Goal: Task Accomplishment & Management: Use online tool/utility

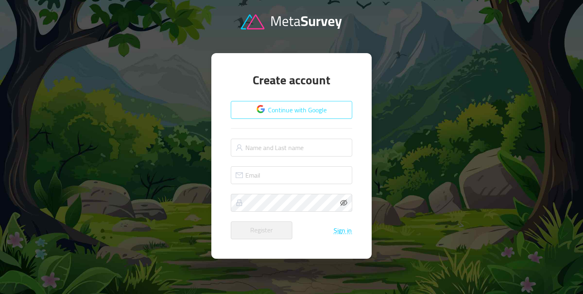
click at [255, 108] on button "Continue with Google" at bounding box center [291, 110] width 121 height 18
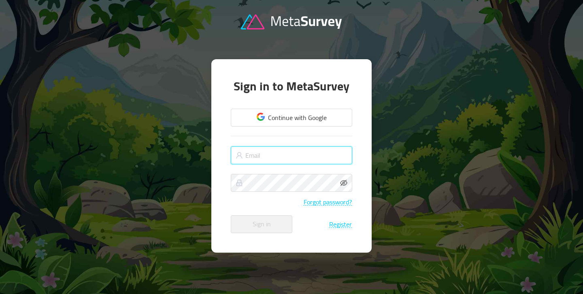
click at [245, 158] on input "text" at bounding box center [291, 155] width 121 height 18
click at [339, 225] on button "Register" at bounding box center [340, 223] width 23 height 7
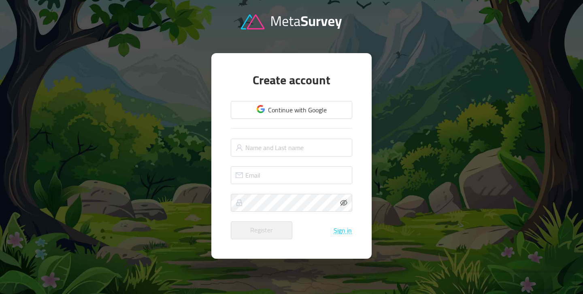
click at [256, 138] on form "Continue with Google Register Sign in" at bounding box center [291, 170] width 121 height 138
click at [255, 147] on input "text" at bounding box center [291, 147] width 121 height 18
type input "Burak Erdem"
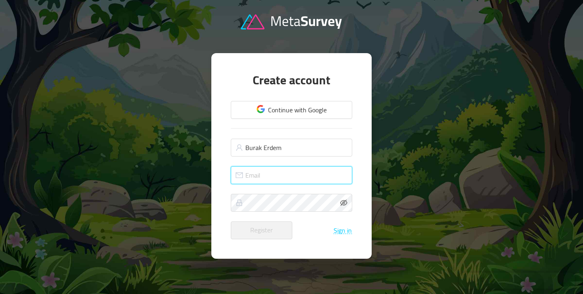
click at [265, 172] on input "text" at bounding box center [291, 175] width 121 height 18
type input "[EMAIL_ADDRESS][DOMAIN_NAME]"
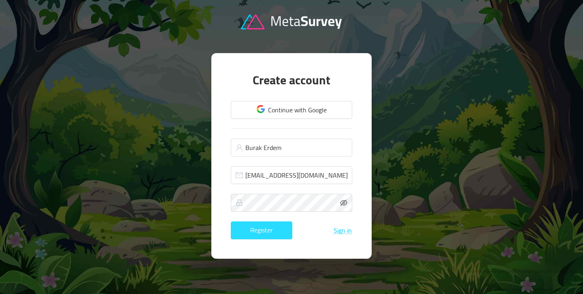
click at [254, 228] on button "Register" at bounding box center [262, 230] width 62 height 18
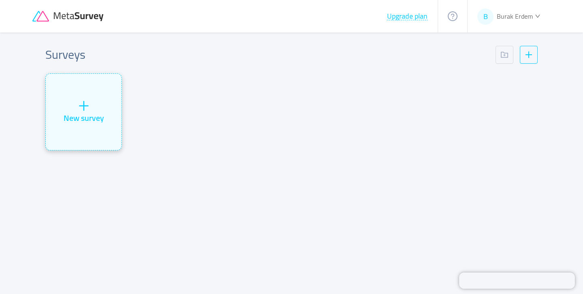
click at [95, 110] on div "New survey" at bounding box center [84, 112] width 76 height 76
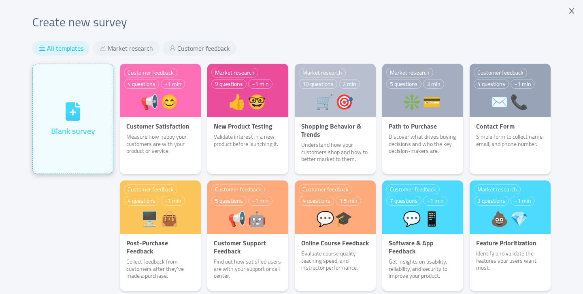
click at [90, 111] on div "Blank survey" at bounding box center [73, 119] width 44 height 36
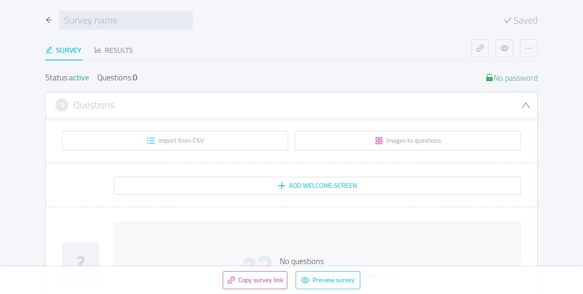
scroll to position [12, 0]
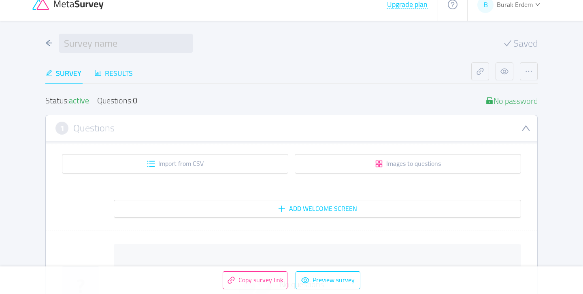
click at [115, 69] on div "Results" at bounding box center [113, 73] width 38 height 11
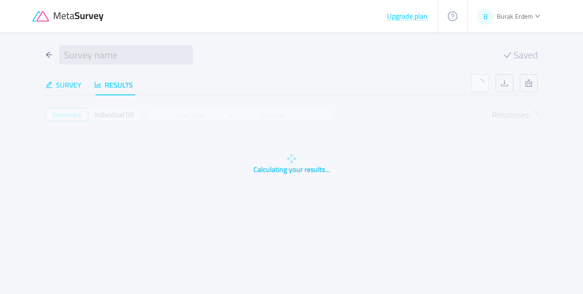
click at [69, 79] on div "Survey" at bounding box center [63, 84] width 36 height 11
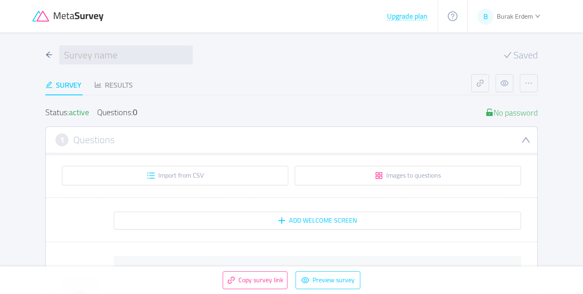
click at [255, 138] on div "1 Questions" at bounding box center [291, 139] width 472 height 13
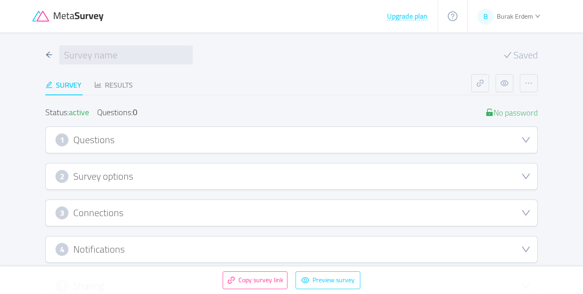
click at [255, 138] on div "1 Questions" at bounding box center [291, 139] width 472 height 13
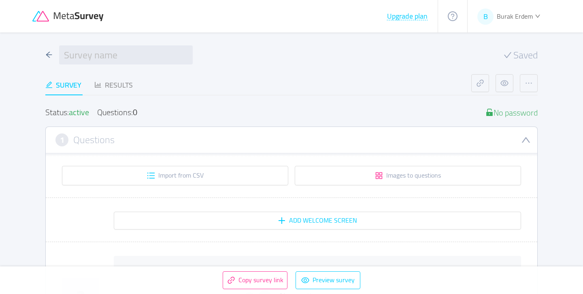
click at [255, 138] on div "1 Questions" at bounding box center [291, 139] width 472 height 13
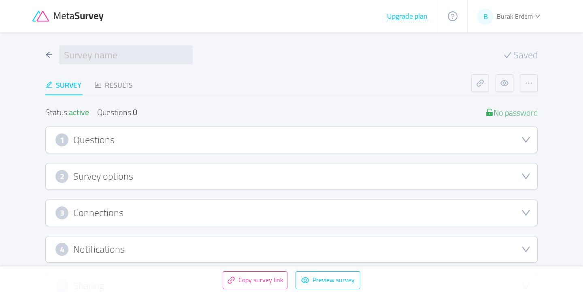
click at [255, 138] on div "1 Questions" at bounding box center [291, 139] width 472 height 13
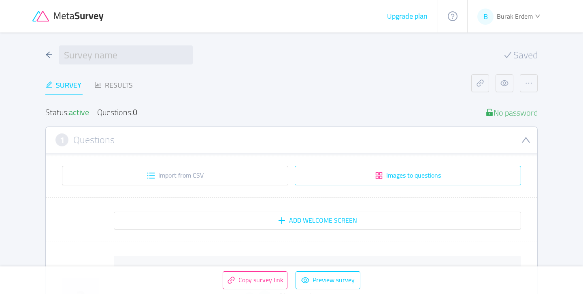
click at [323, 181] on button "Images to questions" at bounding box center [408, 175] width 226 height 19
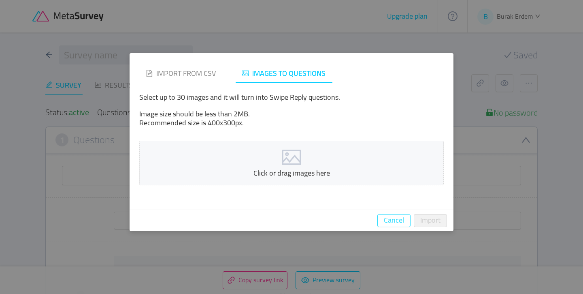
click at [388, 215] on button "Cancel" at bounding box center [393, 220] width 33 height 13
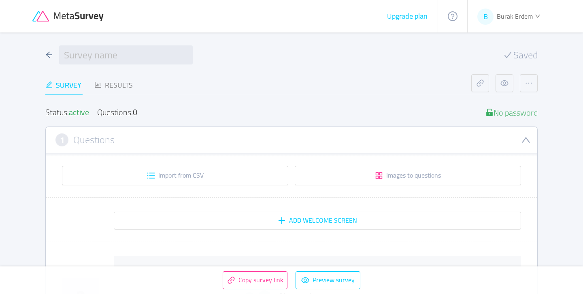
click at [127, 112] on div "Questions: 0" at bounding box center [117, 112] width 40 height 9
click at [81, 135] on h3 "Questions" at bounding box center [93, 139] width 41 height 9
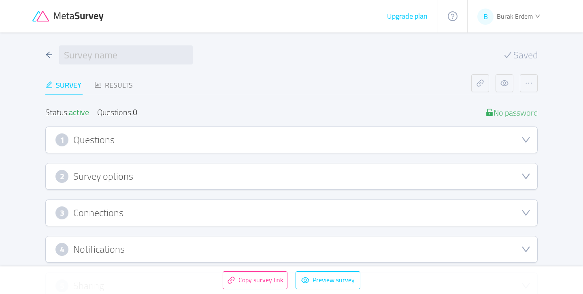
click at [84, 136] on h3 "Questions" at bounding box center [93, 139] width 41 height 9
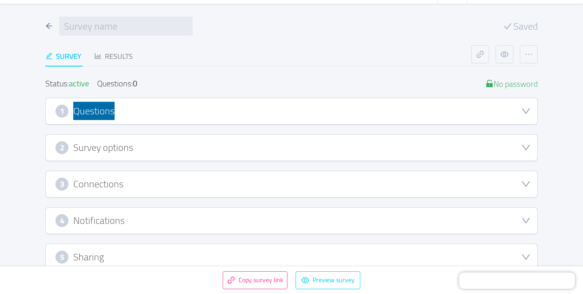
scroll to position [31, 0]
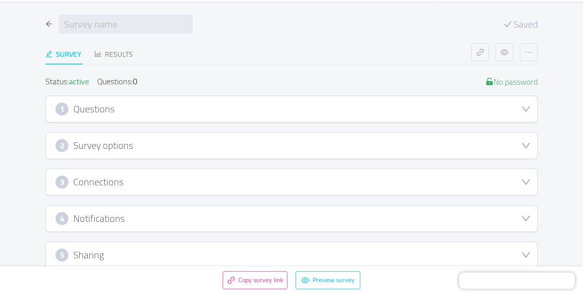
click at [125, 175] on div "3 Connections" at bounding box center [291, 181] width 472 height 13
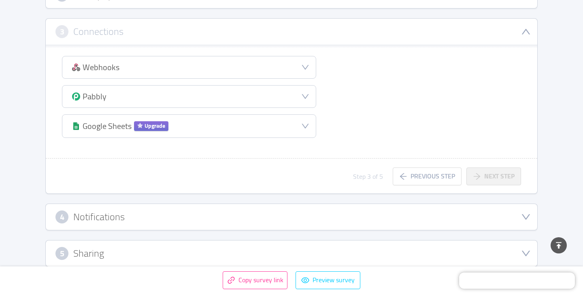
scroll to position [192, 0]
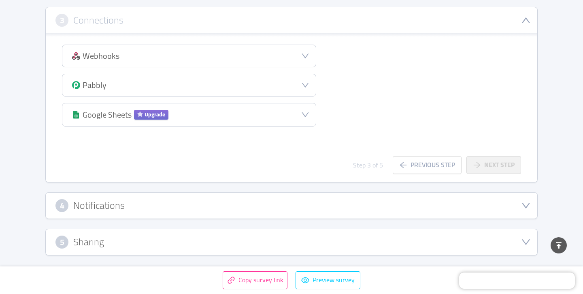
click at [119, 202] on h3 "Notifications" at bounding box center [98, 205] width 51 height 9
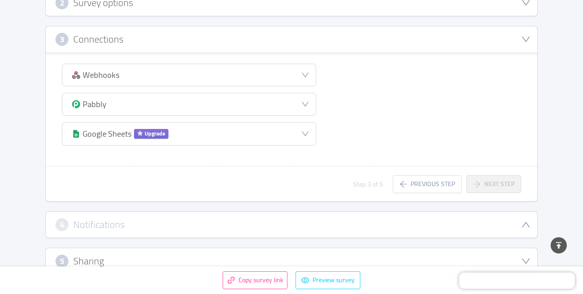
scroll to position [173, 0]
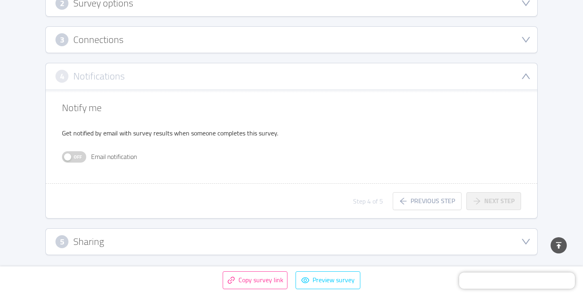
click at [85, 133] on p "Get notified by email with survey results when someone completes this survey." at bounding box center [196, 133] width 268 height 10
click at [105, 136] on p "Get notified by email with survey results when someone completes this survey." at bounding box center [196, 133] width 268 height 10
click at [111, 133] on p "Get notified by email with survey results when someone completes this survey." at bounding box center [196, 133] width 268 height 10
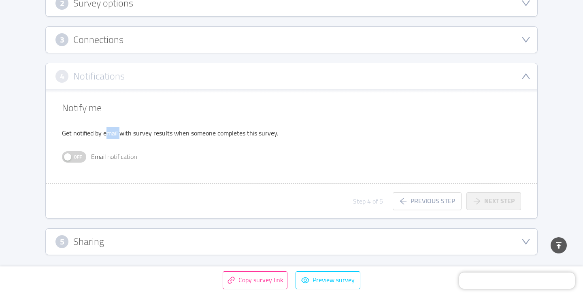
click at [111, 133] on p "Get notified by email with survey results when someone completes this survey." at bounding box center [196, 133] width 268 height 10
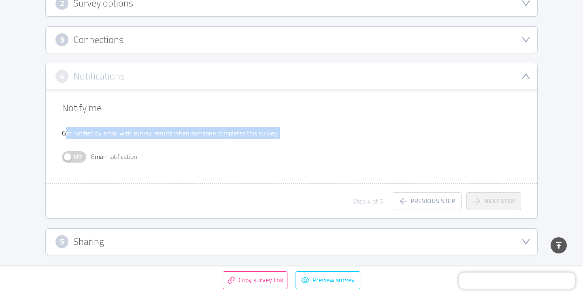
click at [111, 133] on p "Get notified by email with survey results when someone completes this survey." at bounding box center [196, 133] width 268 height 10
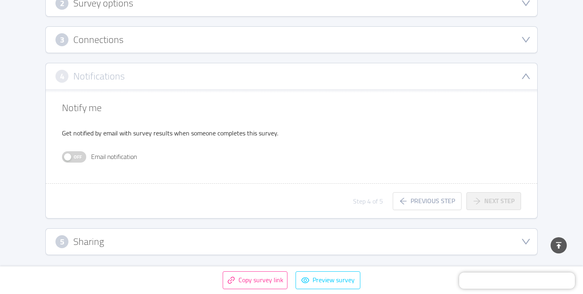
click at [82, 237] on h3 "Sharing" at bounding box center [88, 241] width 31 height 9
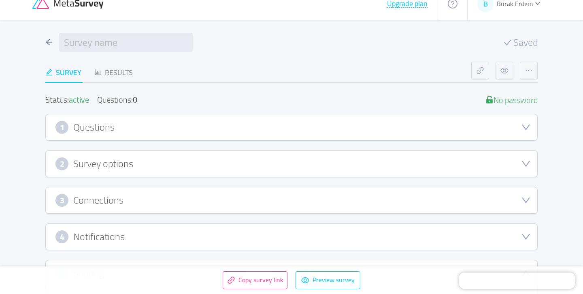
scroll to position [0, 0]
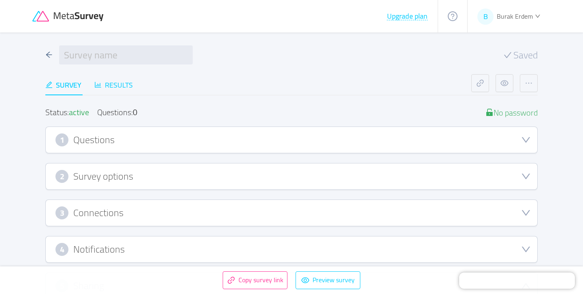
click at [114, 86] on div "Results" at bounding box center [113, 84] width 38 height 11
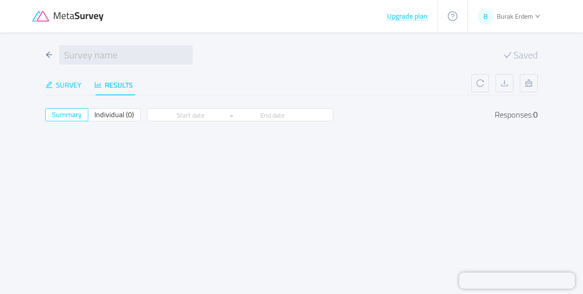
click at [73, 88] on div "Survey" at bounding box center [63, 84] width 36 height 11
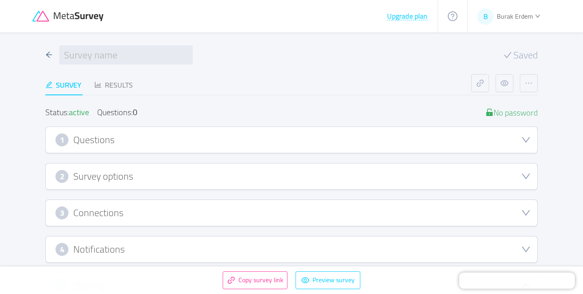
click at [95, 135] on h3 "Questions" at bounding box center [93, 139] width 41 height 9
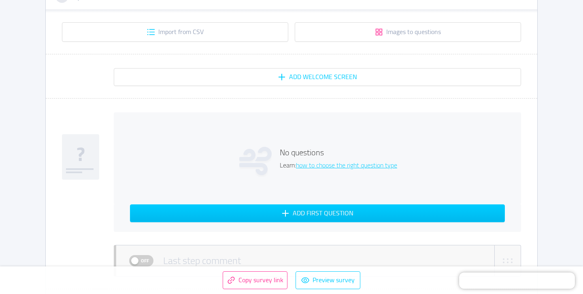
scroll to position [144, 0]
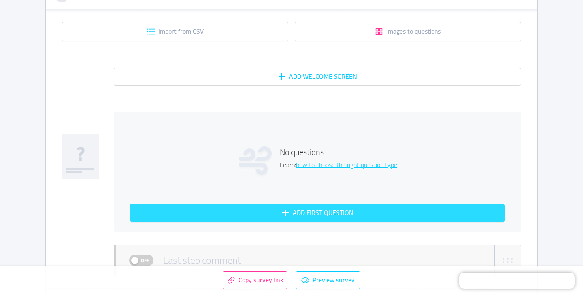
click at [282, 211] on button "Add first question" at bounding box center [317, 213] width 375 height 18
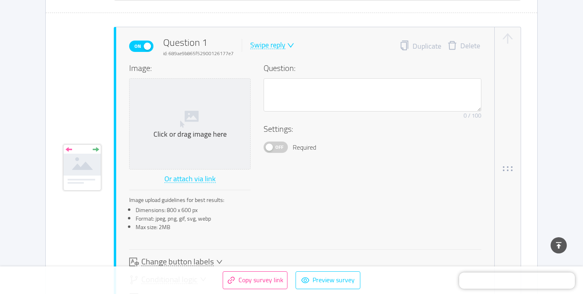
scroll to position [220, 0]
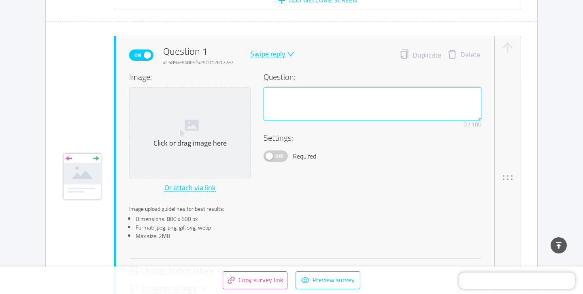
click at [274, 104] on textarea at bounding box center [373, 103] width 218 height 33
paste textarea "Yüksek sermaye yatırımı yapmadan online para kazanmak ister misiniz?🤗"
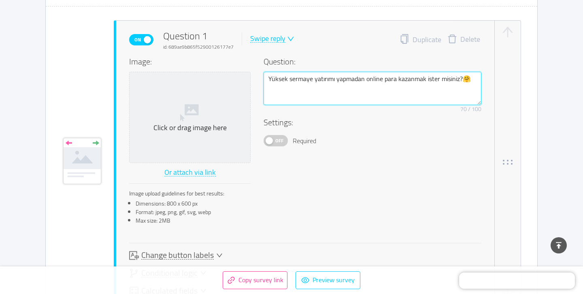
scroll to position [234, 0]
type textarea "Yüksek sermaye yatırımı yapmadan online para kazanmak ister misiniz?🤗"
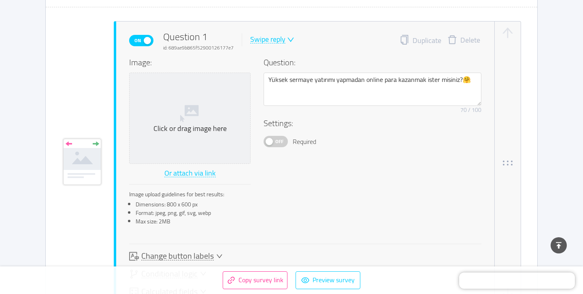
click at [278, 43] on div "Swipe reply" at bounding box center [267, 40] width 35 height 8
click at [301, 39] on div "On Question 1 id: 689ae9b865f52900126177e7 Swipe reply Duplicate Delete" at bounding box center [305, 41] width 352 height 22
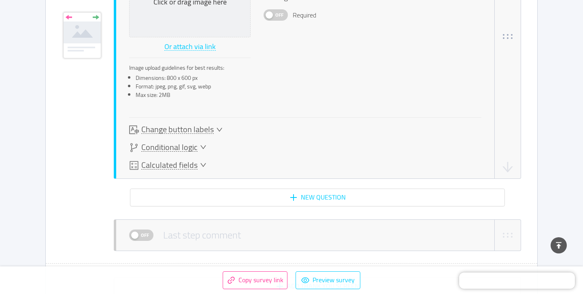
scroll to position [358, 0]
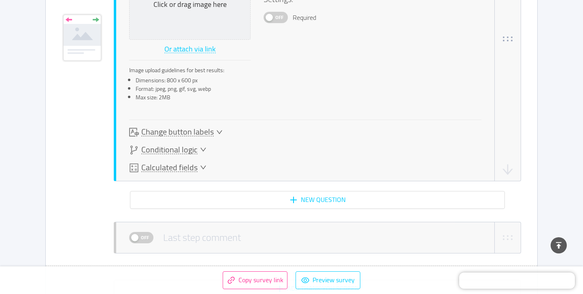
click at [211, 128] on span "Change button labels" at bounding box center [177, 132] width 72 height 9
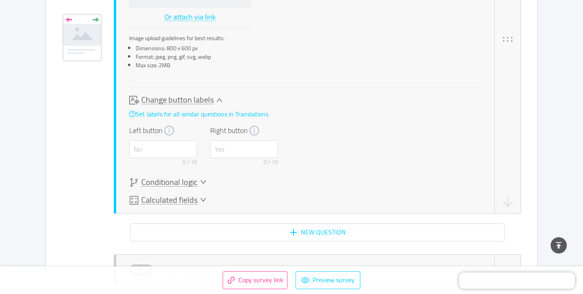
scroll to position [391, 0]
click at [176, 143] on input "text" at bounding box center [163, 149] width 68 height 18
type input "Y"
type input "H"
type input "Hayır"
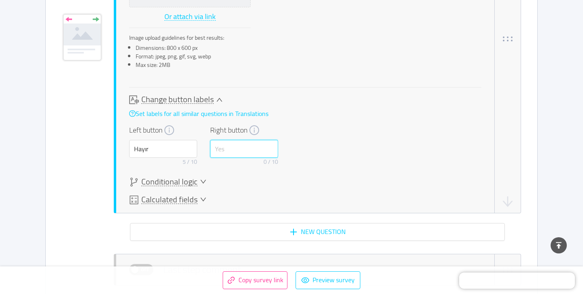
click at [247, 150] on input "text" at bounding box center [244, 149] width 68 height 18
type input "Evet"
click at [292, 148] on div "Change button labels Set labels for all similar questions in Translations Left …" at bounding box center [305, 132] width 352 height 74
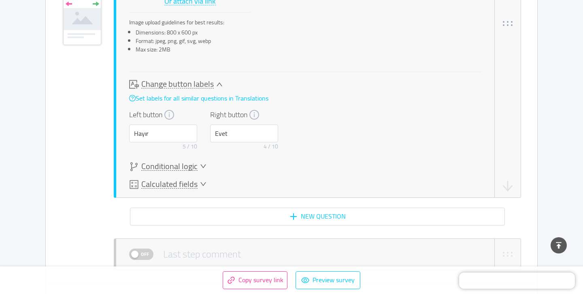
click at [182, 164] on span "Conditional logic" at bounding box center [169, 166] width 56 height 9
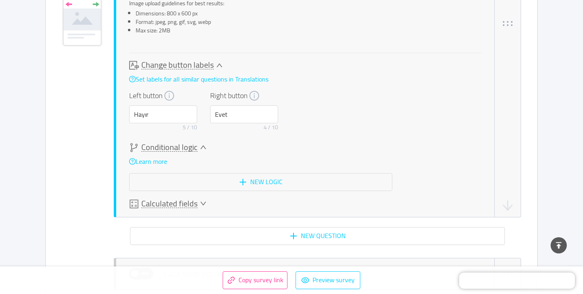
scroll to position [425, 0]
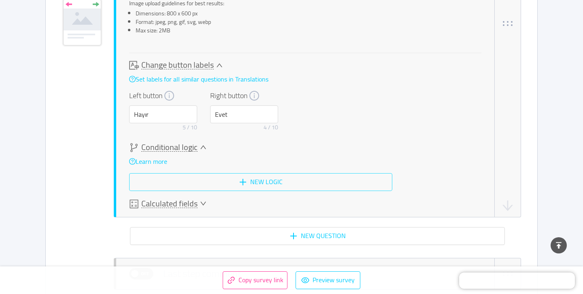
click at [231, 180] on button "New logic" at bounding box center [260, 182] width 263 height 18
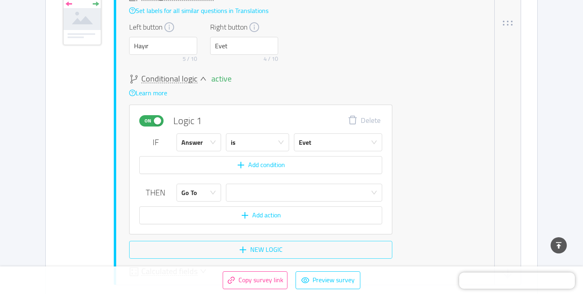
scroll to position [493, 0]
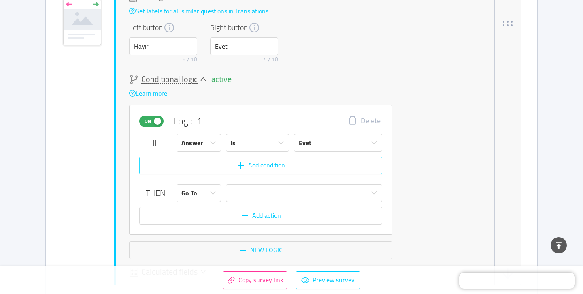
click at [248, 166] on button "Add condition" at bounding box center [260, 165] width 243 height 18
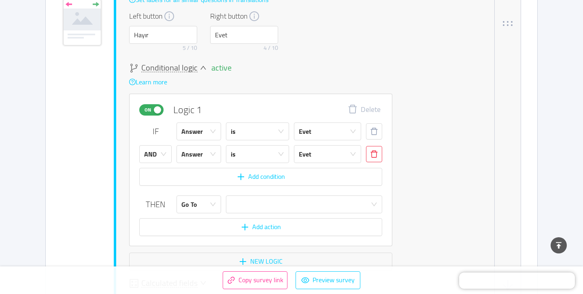
click at [366, 149] on button "button" at bounding box center [374, 154] width 16 height 16
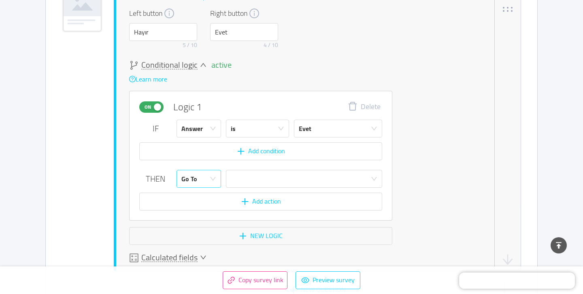
scroll to position [512, 0]
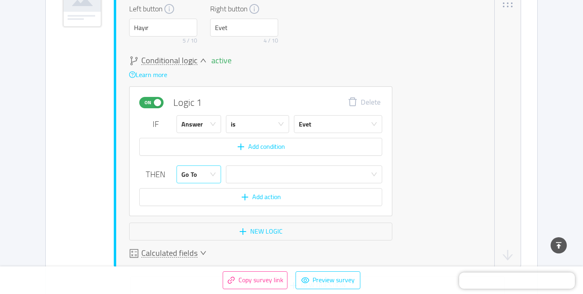
click at [198, 169] on div "Go To" at bounding box center [196, 174] width 30 height 17
click at [247, 171] on div at bounding box center [301, 174] width 141 height 17
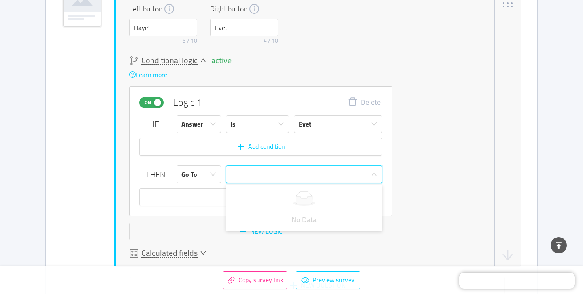
click at [247, 171] on div at bounding box center [301, 174] width 141 height 17
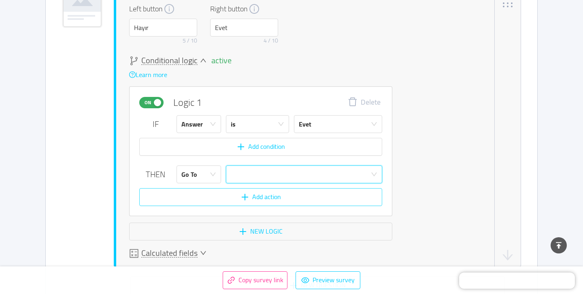
click at [223, 191] on button "Add action" at bounding box center [260, 197] width 243 height 18
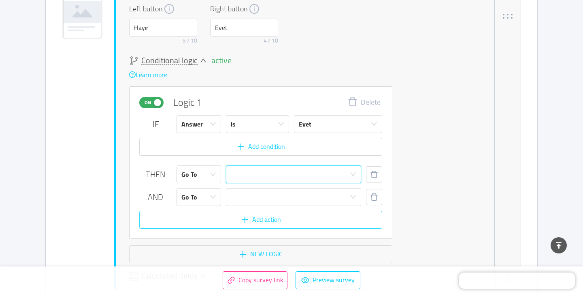
scroll to position [523, 0]
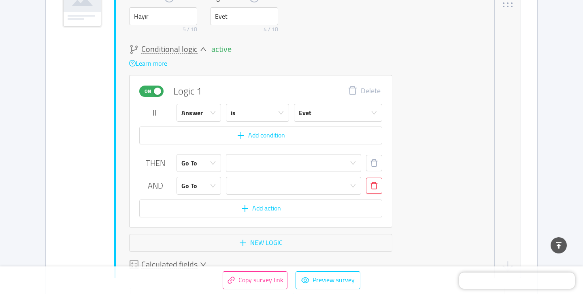
click at [370, 182] on button "button" at bounding box center [374, 185] width 16 height 16
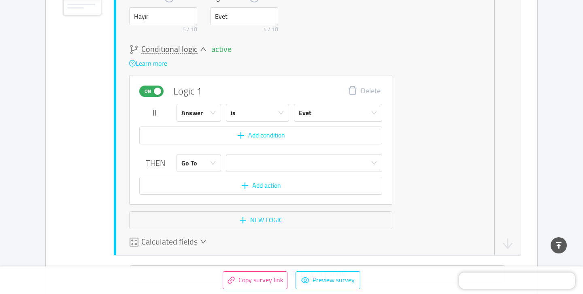
scroll to position [512, 0]
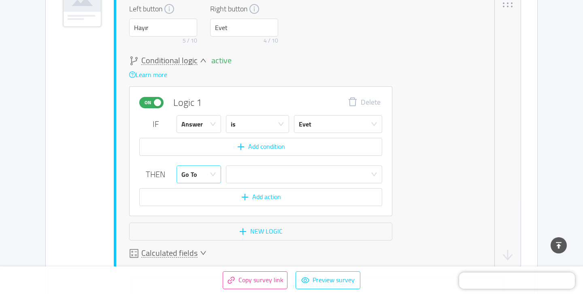
click at [200, 174] on div "Go To" at bounding box center [196, 174] width 30 height 17
click at [198, 201] on li "Calculate" at bounding box center [199, 205] width 45 height 13
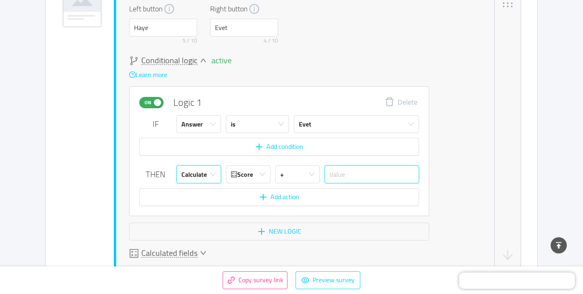
click at [345, 172] on input "text" at bounding box center [372, 174] width 94 height 18
click at [413, 170] on div "active Conditional logic Learn more On Logic 1 Delete IF Answer is Evet Add con…" at bounding box center [305, 148] width 352 height 184
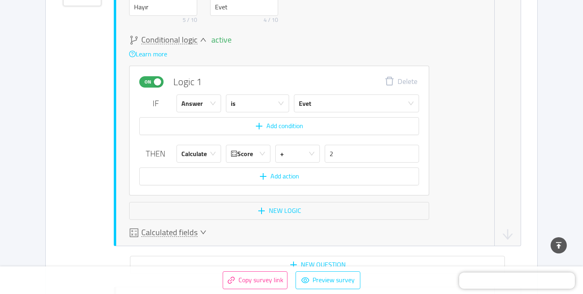
scroll to position [536, 0]
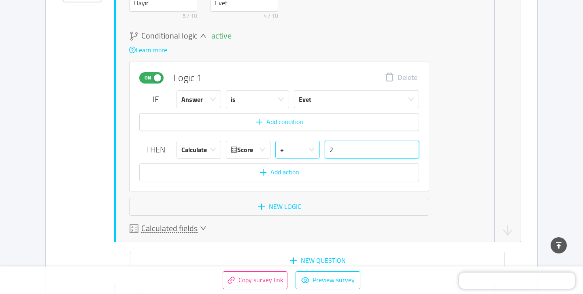
drag, startPoint x: 341, startPoint y: 148, endPoint x: 309, endPoint y: 148, distance: 32.0
click at [309, 148] on div "Score + 2" at bounding box center [322, 149] width 193 height 18
type input "10"
click at [422, 130] on div "active Conditional logic Learn more On Logic 1 Delete IF Answer is Evet Add con…" at bounding box center [305, 123] width 352 height 184
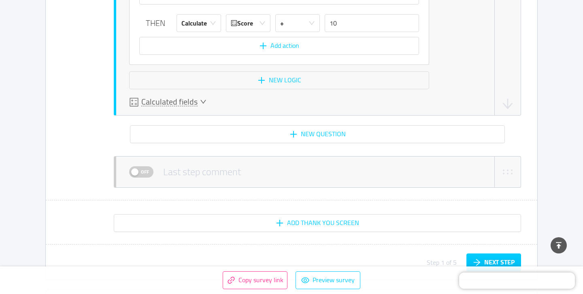
scroll to position [695, 0]
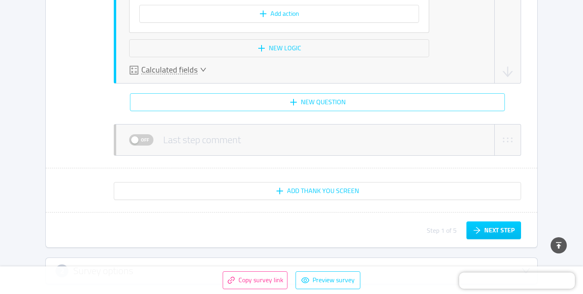
click at [355, 100] on button "New question" at bounding box center [317, 102] width 375 height 18
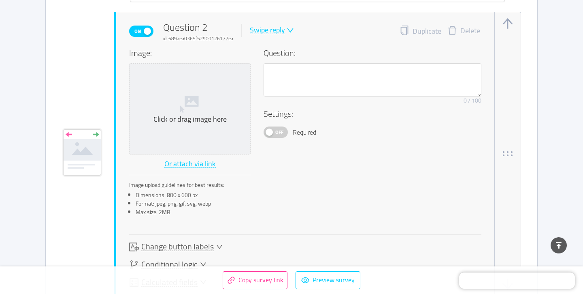
scroll to position [810, 0]
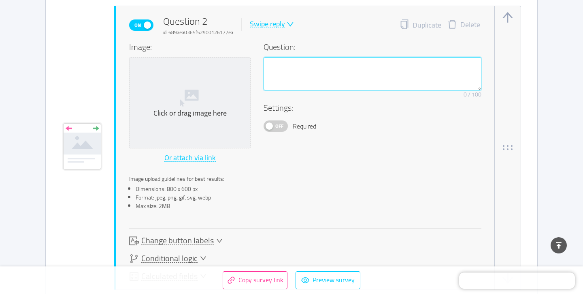
click at [312, 61] on textarea at bounding box center [373, 73] width 218 height 33
paste textarea "Reklam harcamaları olmadan para kazanmayı tercih eder misiniz?"
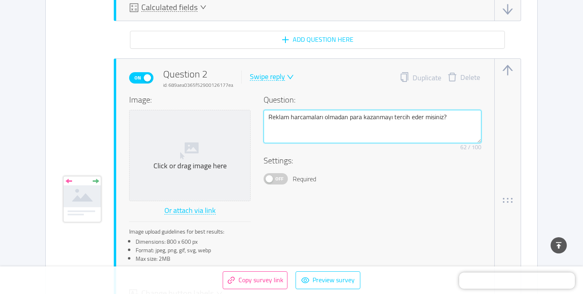
scroll to position [755, 0]
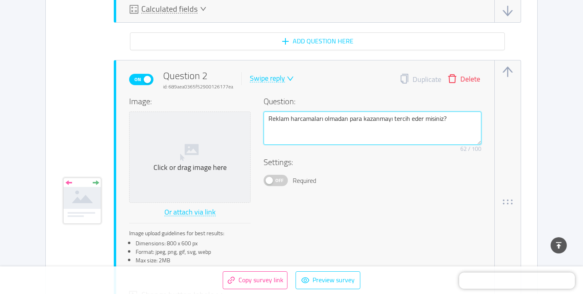
type textarea "Reklam harcamaları olmadan para kazanmayı tercih eder misiniz?"
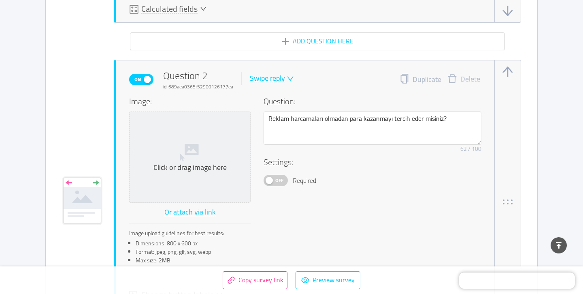
click at [458, 78] on button "Delete" at bounding box center [463, 79] width 45 height 11
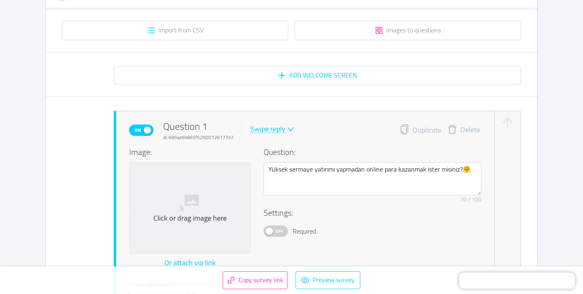
scroll to position [115, 0]
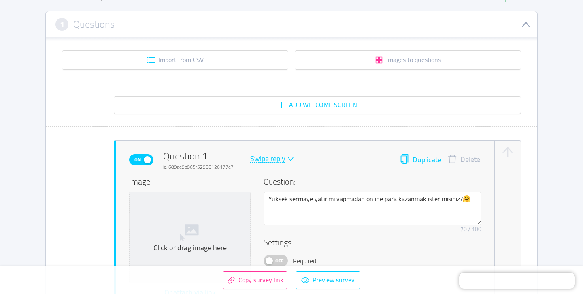
click at [411, 159] on button "Duplicate" at bounding box center [421, 159] width 42 height 11
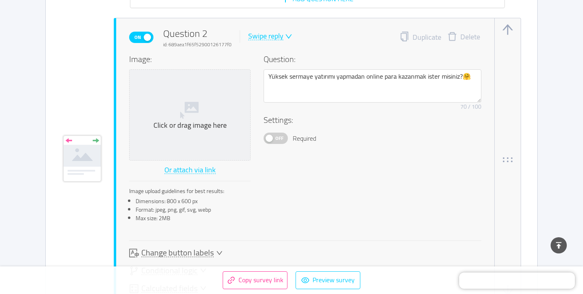
scroll to position [810, 0]
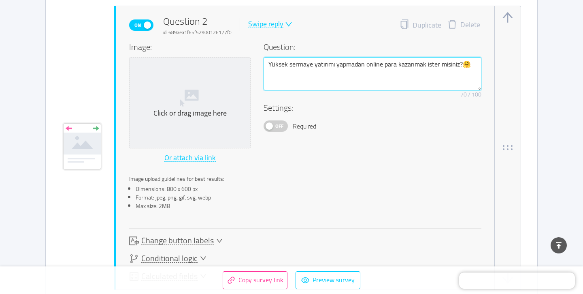
click at [284, 66] on textarea "Yüksek sermaye yatırımı yapmadan online para kazanmak ister misiniz?🤗" at bounding box center [373, 73] width 218 height 33
paste textarea "Reklam harcamaları olmadan para kazanmayı tercih eder misiniz?"
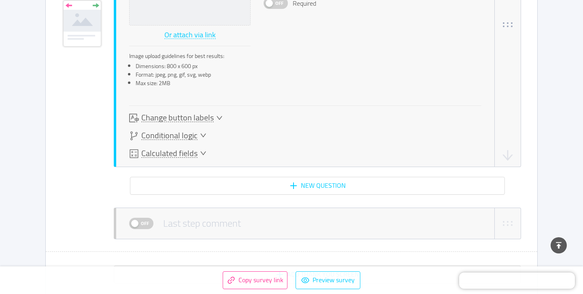
type textarea "Reklam harcamaları olmadan para kazanmayı tercih eder misiniz?"
click at [198, 114] on span "Change button labels" at bounding box center [177, 117] width 72 height 9
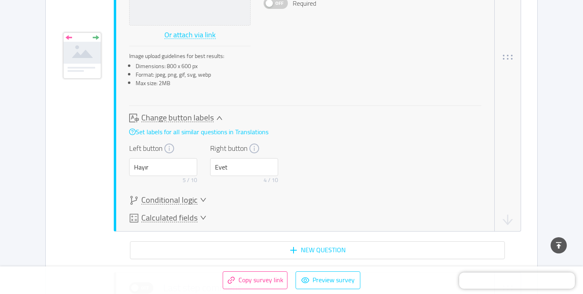
scroll to position [965, 0]
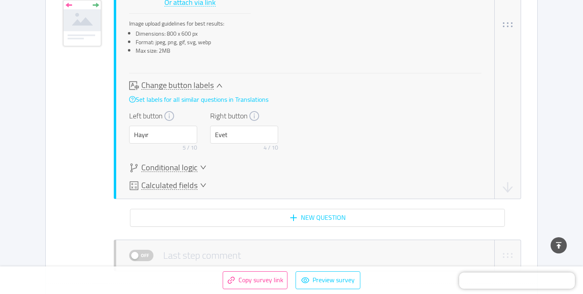
click at [198, 85] on span "Change button labels" at bounding box center [177, 85] width 72 height 9
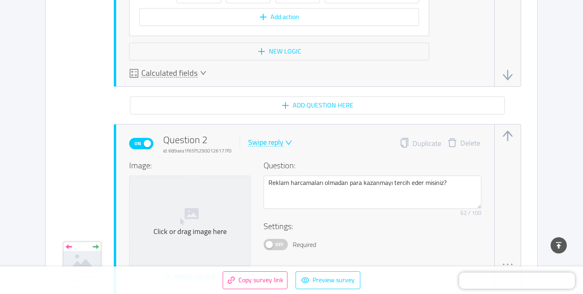
scroll to position [715, 0]
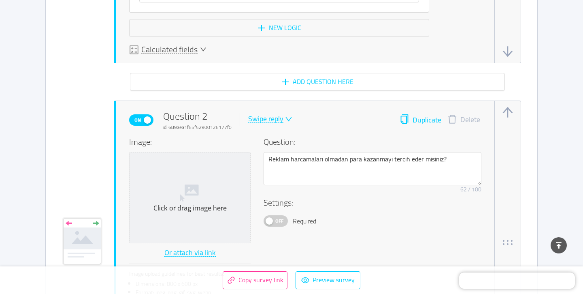
click at [405, 119] on button "Duplicate" at bounding box center [421, 119] width 42 height 11
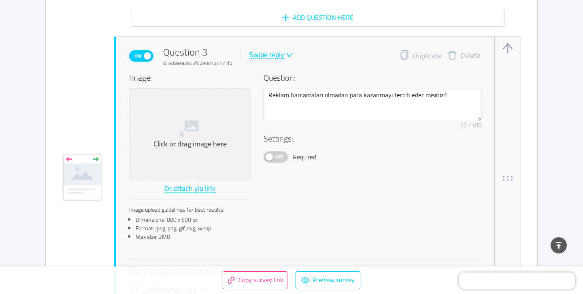
scroll to position [1131, 0]
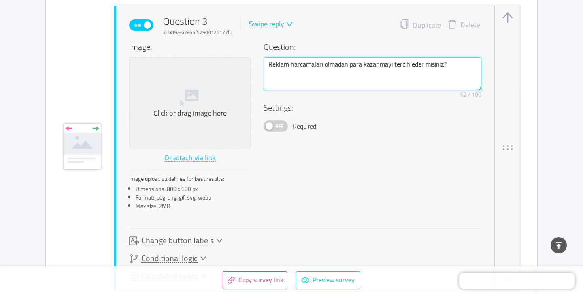
click at [279, 68] on textarea "Reklam harcamaları olmadan para kazanmayı tercih eder misiniz?" at bounding box center [373, 73] width 218 height 33
paste textarea "Ürün stoğu ve lansmanı ile uğraşmak yerine hizmet sunmayı tercih eder misiniz?😌"
type textarea "Ürün stoğu ve lansmanı ile uğraşmak yerine hizmet sunmayı tercih eder misiniz?😌"
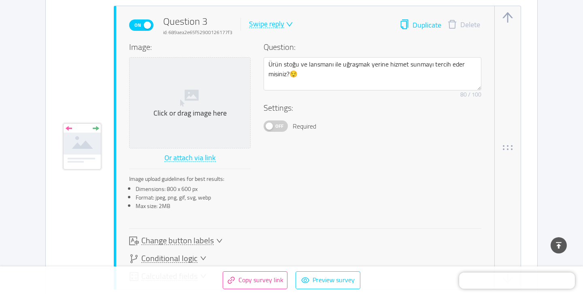
click at [407, 23] on button "Duplicate" at bounding box center [421, 24] width 42 height 11
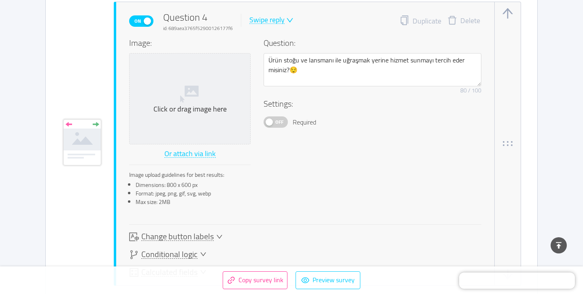
scroll to position [1454, 0]
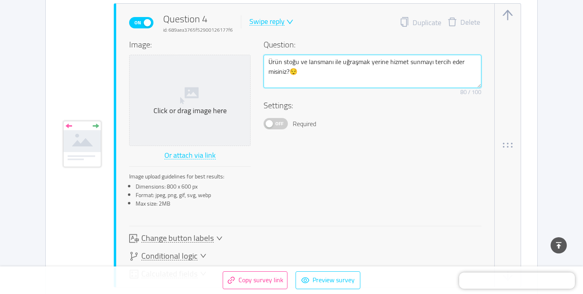
click at [295, 60] on textarea "Ürün stoğu ve lansmanı ile uğraşmak yerine hizmet sunmayı tercih eder misiniz?😌" at bounding box center [373, 71] width 218 height 33
paste textarea "Ekip kurup yönetmek yerine bireysel olarak çalışmak ister misiniz?"
type textarea "Ekip kurup yönetmek yerine bireysel olarak çalışmak ister misiniz?"
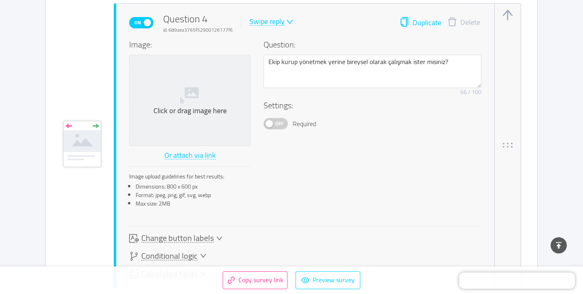
click at [422, 20] on button "Duplicate" at bounding box center [421, 22] width 42 height 11
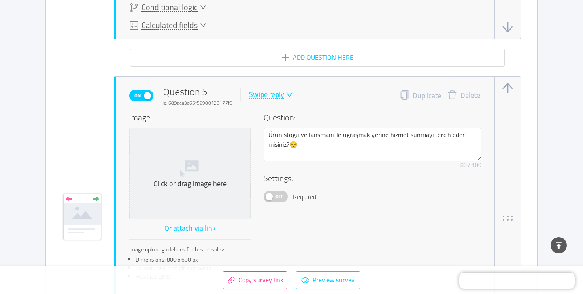
scroll to position [1703, 0]
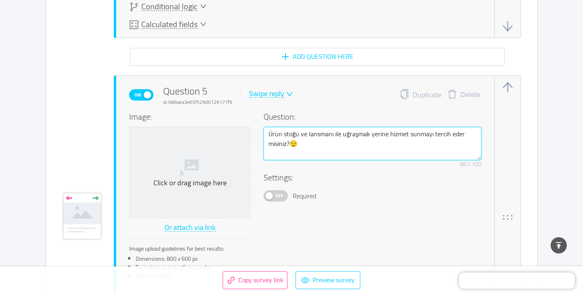
click at [289, 128] on textarea "Ürün stoğu ve lansmanı ile uğraşmak yerine hizmet sunmayı tercih eder misiniz?😌" at bounding box center [373, 143] width 218 height 33
paste textarea "İşinizi kurarken basit ve kolay bir başlangıç yapmak ister misiniz?"
type textarea "İşinizi kurarken basit ve kolay bir başlangıç yapmak ister misiniz?"
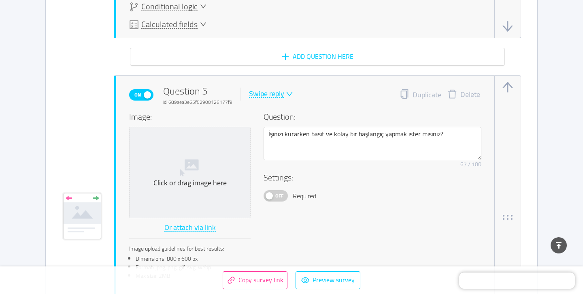
click at [409, 92] on button "Duplicate" at bounding box center [421, 94] width 42 height 11
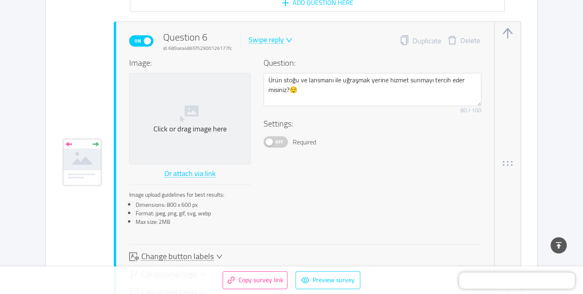
scroll to position [2094, 0]
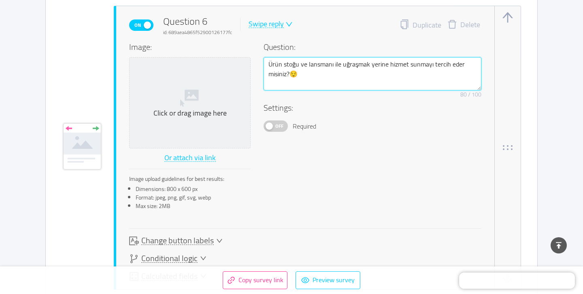
click at [316, 72] on textarea "Ürün stoğu ve lansmanı ile uğraşmak yerine hizmet sunmayı tercih eder misiniz?😌" at bounding box center [373, 73] width 218 height 33
paste textarea "Hızlı bir şekilde gelir elde etmeye başlamak ister misiniz?🏃‍♀️"
type textarea "Hızlı bir şekilde gelir elde etmeye başlamak ister misiniz?🏃‍♀️"
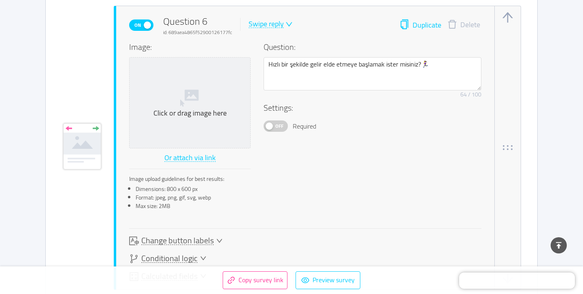
click at [417, 24] on button "Duplicate" at bounding box center [421, 24] width 42 height 11
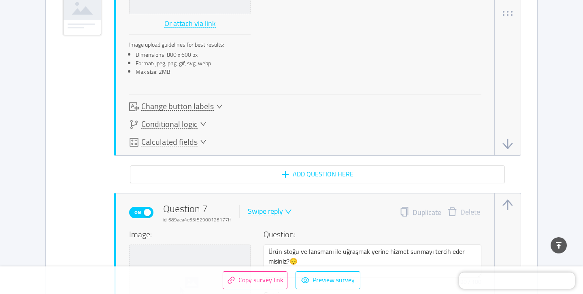
scroll to position [2415, 0]
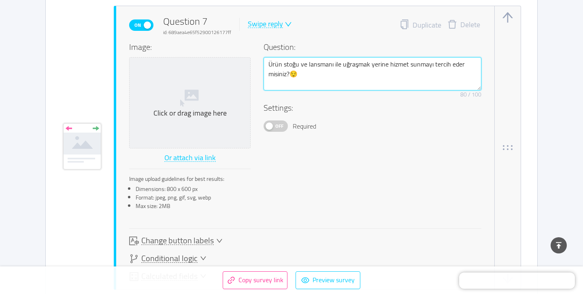
click at [299, 64] on textarea "Ürün stoğu ve lansmanı ile uğraşmak yerine hizmet sunmayı tercih eder misiniz?😌" at bounding box center [373, 73] width 218 height 33
paste textarea "Kendi becerilerinizle doğrudan para kazanmayı tercih eder misiniz? 🧑🏻‍💻👩🏼‍💻"
type textarea "Kendi becerilerinizle doğrudan para kazanmayı tercih eder misiniz? 🧑🏻‍💻👩🏼‍💻"
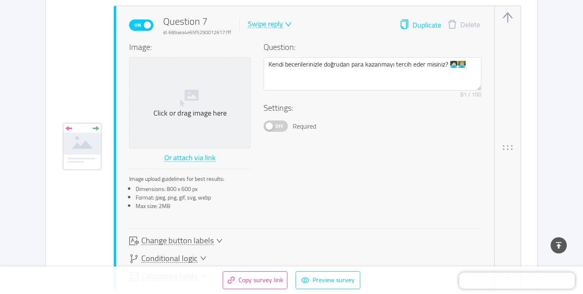
click at [405, 27] on button "Duplicate" at bounding box center [421, 24] width 42 height 11
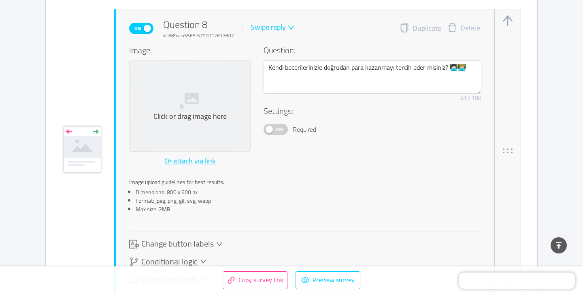
scroll to position [2736, 0]
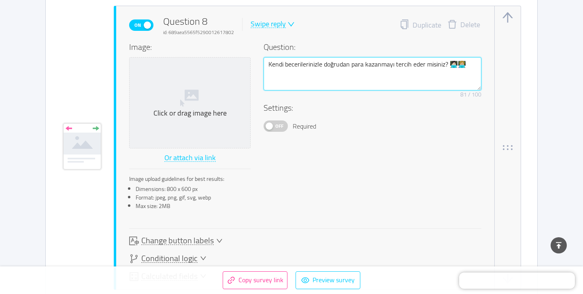
click at [275, 71] on textarea "Kendi becerilerinizle doğrudan para kazanmayı tercih eder misiniz? 🧑🏻‍💻👩🏼‍💻" at bounding box center [373, 73] width 218 height 33
paste textarea "Esnek çalışma saatlerine sahip olmak sizin için önemli mi? 🕰️"
type textarea "Esnek çalışma saatlerine sahip olmak sizin için önemli mi? 🕰️"
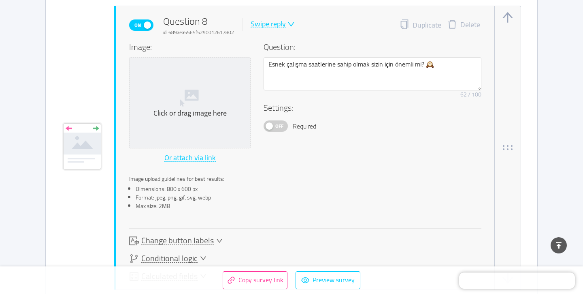
click at [409, 15] on div "On Question 8 id: 689aea5565f5290012617802 Swipe reply Duplicate Delete" at bounding box center [305, 25] width 352 height 22
click at [409, 21] on button "Duplicate" at bounding box center [421, 24] width 42 height 11
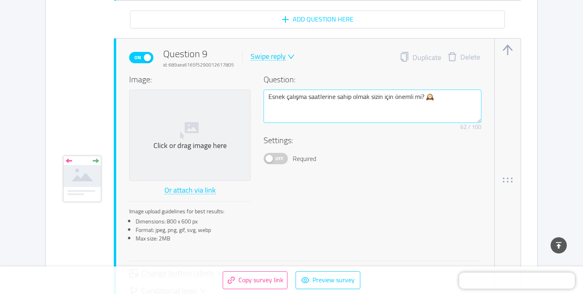
scroll to position [3057, 0]
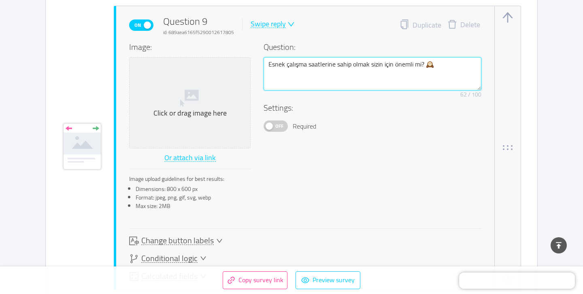
click at [285, 81] on textarea "Esnek çalışma saatlerine sahip olmak sizin için önemli mi? 🕰️" at bounding box center [373, 73] width 218 height 33
click at [293, 57] on textarea "Esnek çalışma saatlerine sahip olmak sizin için önemli mi? 🕰️" at bounding box center [373, 73] width 218 height 33
paste textarea "[PERSON_NAME] lojistik ve operasyonel süreçlerden uzak durmak ister misiniz? 😵‍💫"
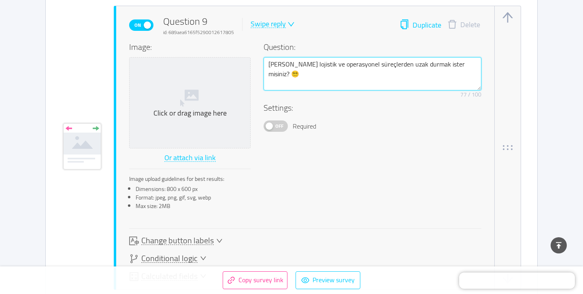
type textarea "[PERSON_NAME] lojistik ve operasyonel süreçlerden uzak durmak ister misiniz? 😵‍💫"
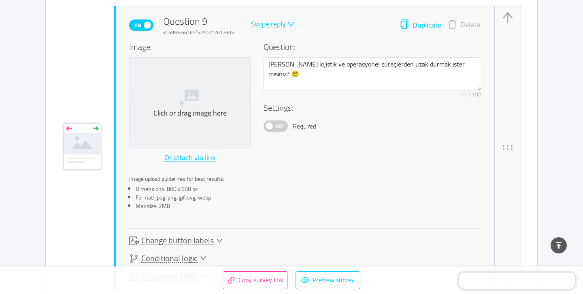
click at [412, 24] on button "Duplicate" at bounding box center [421, 24] width 42 height 11
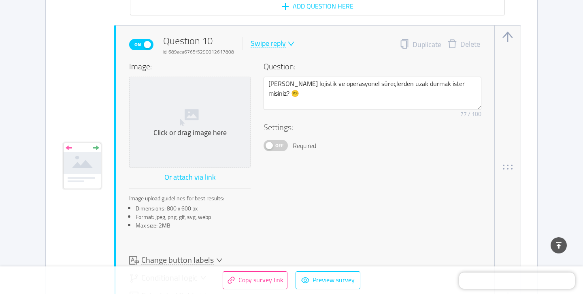
scroll to position [3378, 0]
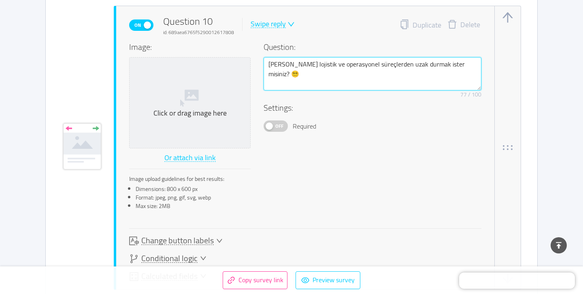
click at [298, 68] on textarea "[PERSON_NAME] lojistik ve operasyonel süreçlerden uzak durmak ister misiniz? 😵‍💫" at bounding box center [373, 73] width 218 height 33
paste textarea "Büyük finansal riskler almadan işinizi kurmak ister misiniz?"
type textarea "Büyük finansal riskler almadan işinizi kurmak ister misiniz?"
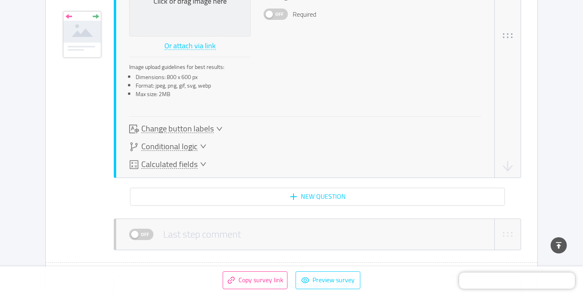
scroll to position [3494, 0]
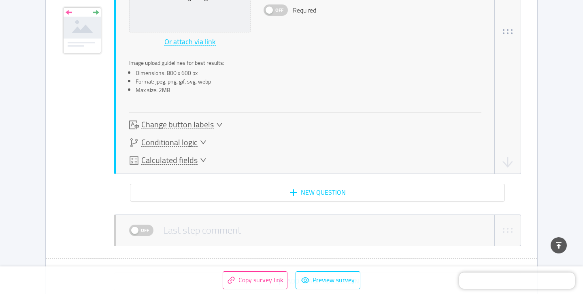
click at [196, 138] on div "Conditional logic" at bounding box center [167, 143] width 77 height 10
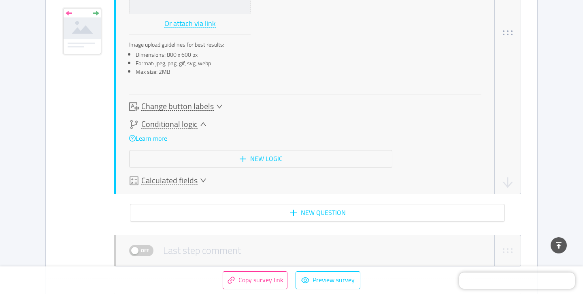
scroll to position [3513, 0]
click at [196, 123] on span "Conditional logic" at bounding box center [169, 123] width 56 height 9
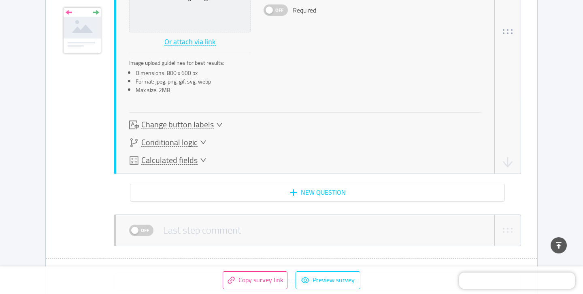
click at [196, 120] on span "Change button labels" at bounding box center [177, 124] width 72 height 9
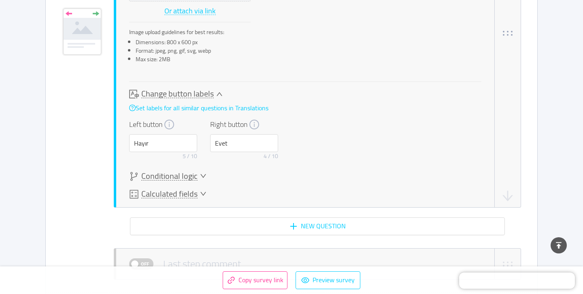
scroll to position [3526, 0]
click at [195, 95] on span "Change button labels" at bounding box center [177, 92] width 72 height 9
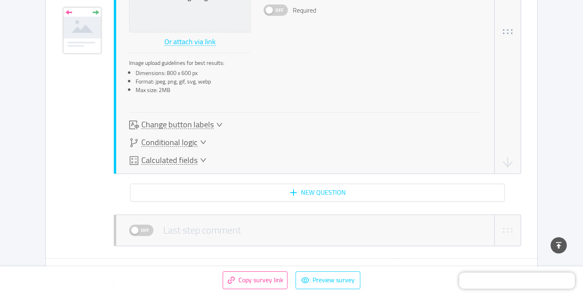
click at [179, 157] on span "Calculated fields" at bounding box center [169, 160] width 56 height 9
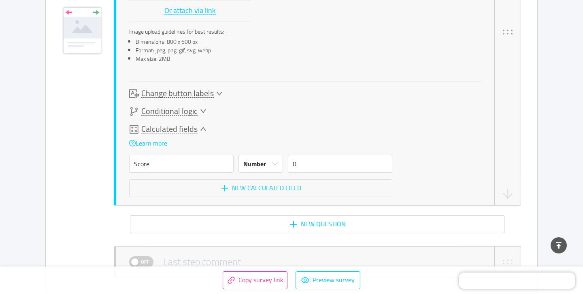
scroll to position [3526, 0]
drag, startPoint x: 299, startPoint y: 163, endPoint x: 280, endPoint y: 163, distance: 19.4
click at [280, 163] on div "Score Number 0" at bounding box center [260, 163] width 263 height 18
type input "10"
click at [295, 133] on div "Calculated fields" at bounding box center [260, 129] width 263 height 10
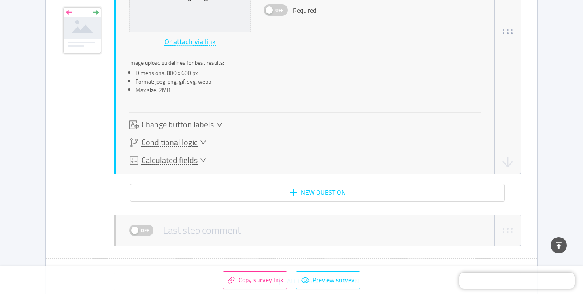
click at [191, 159] on span "Calculated fields" at bounding box center [169, 160] width 56 height 9
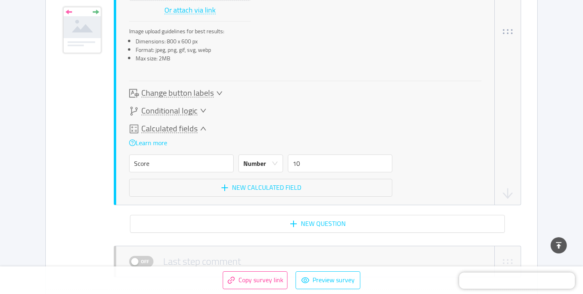
click at [177, 113] on span "Conditional logic" at bounding box center [169, 110] width 56 height 9
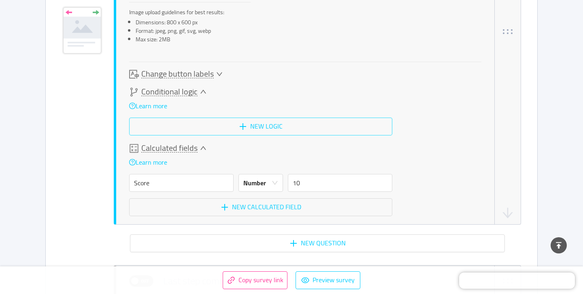
click at [177, 121] on button "New logic" at bounding box center [260, 126] width 263 height 18
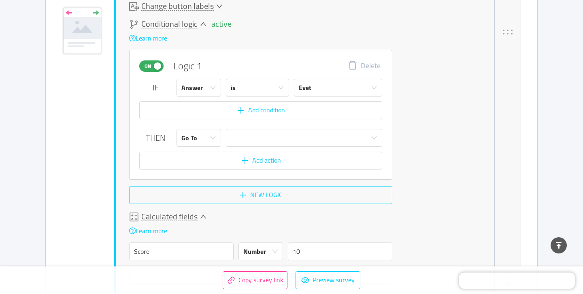
scroll to position [3613, 0]
click at [188, 136] on div "Go To" at bounding box center [189, 137] width 16 height 17
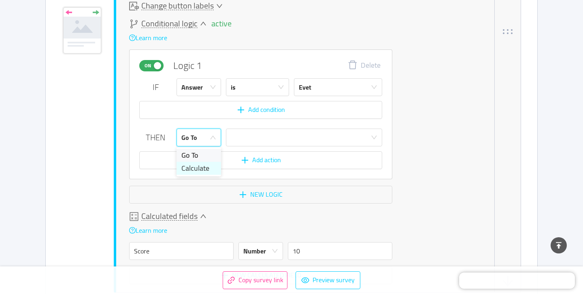
click at [196, 166] on li "Calculate" at bounding box center [199, 168] width 45 height 13
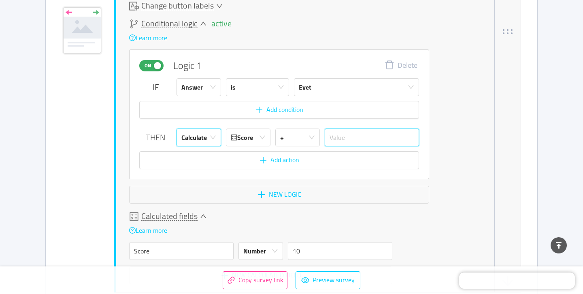
click at [343, 138] on input "text" at bounding box center [372, 137] width 94 height 18
type input "10"
click at [457, 123] on div "active Conditional logic Learn more On Logic 1 Delete IF Answer is Evet Add con…" at bounding box center [305, 111] width 352 height 184
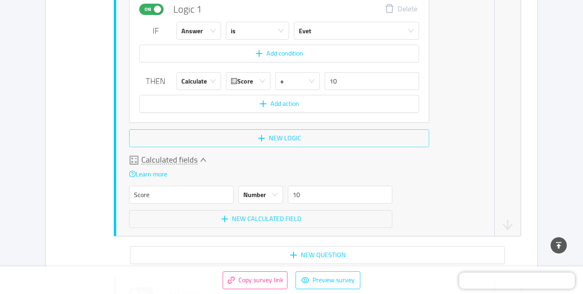
scroll to position [3672, 0]
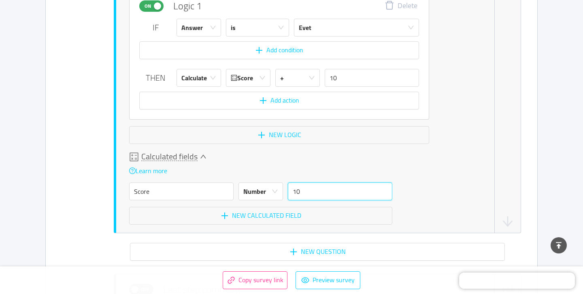
click at [298, 192] on input "10" at bounding box center [340, 191] width 104 height 18
click at [203, 154] on icon "icon: down" at bounding box center [203, 156] width 6 height 6
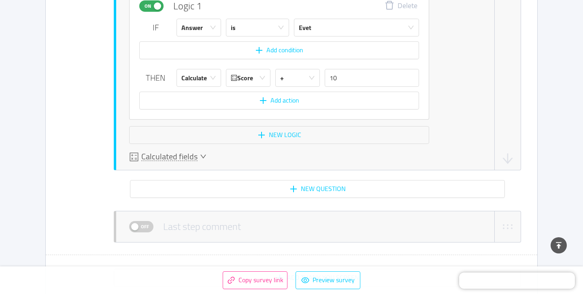
scroll to position [3602, 0]
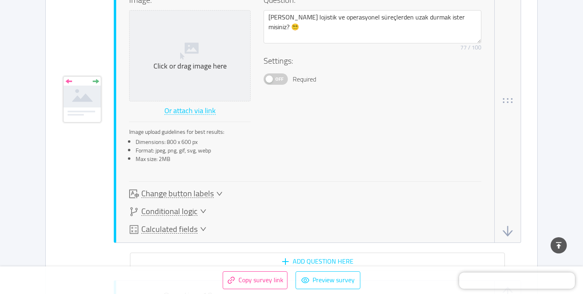
click at [185, 207] on span "Conditional logic" at bounding box center [169, 211] width 56 height 9
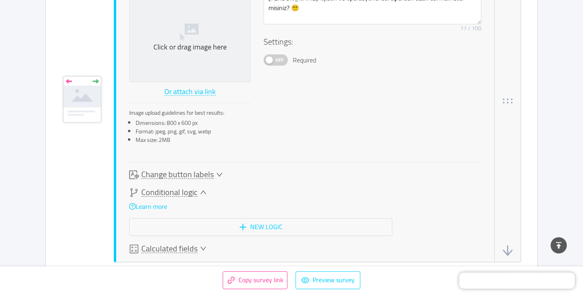
scroll to position [3151, 0]
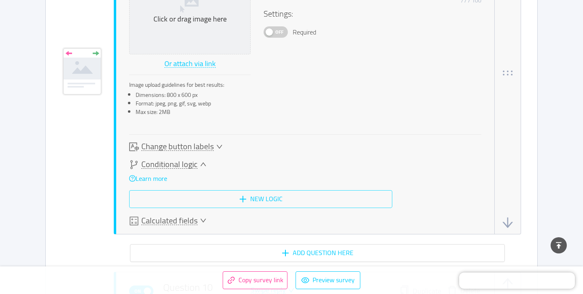
click at [229, 194] on button "New logic" at bounding box center [260, 199] width 263 height 18
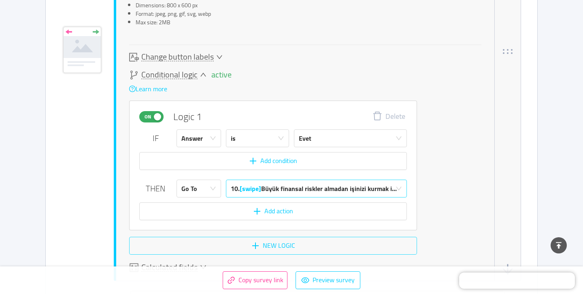
scroll to position [3241, 0]
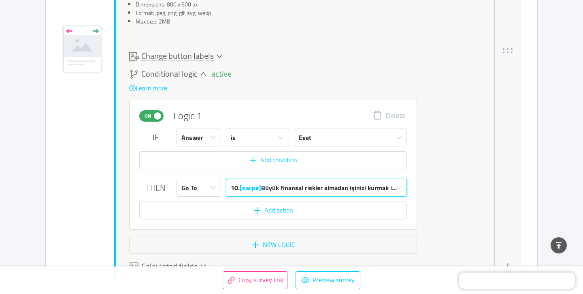
click at [287, 185] on div "10. [swipe] Büyük finansal riskler almadan işinizi kurmak i..." at bounding box center [314, 187] width 166 height 17
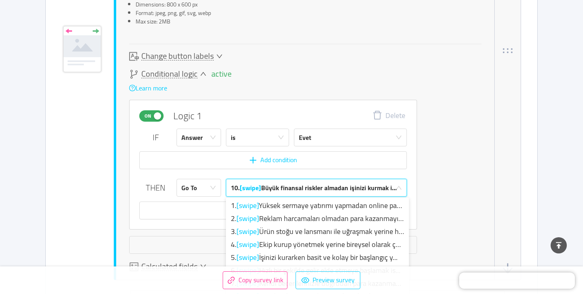
scroll to position [17, 0]
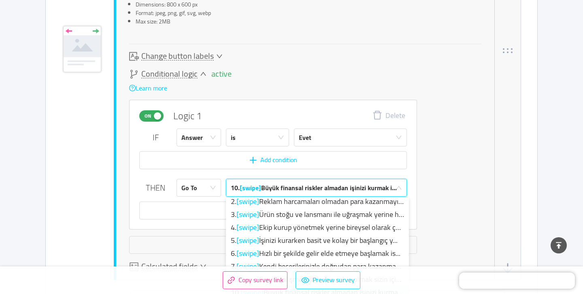
click at [288, 185] on div "10. [swipe] Büyük finansal riskler almadan işinizi kurmak i..." at bounding box center [314, 187] width 166 height 17
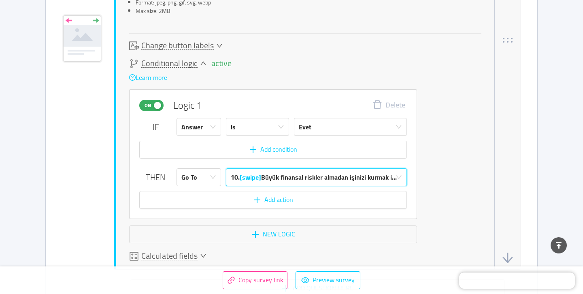
scroll to position [3256, 0]
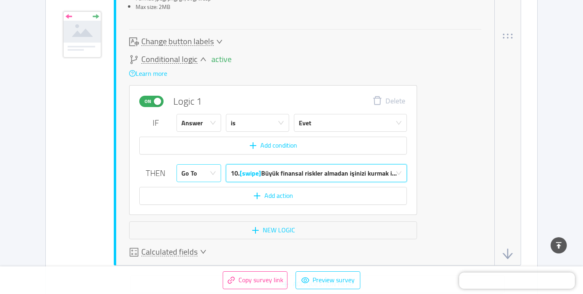
click at [191, 167] on div "Go To" at bounding box center [189, 172] width 16 height 17
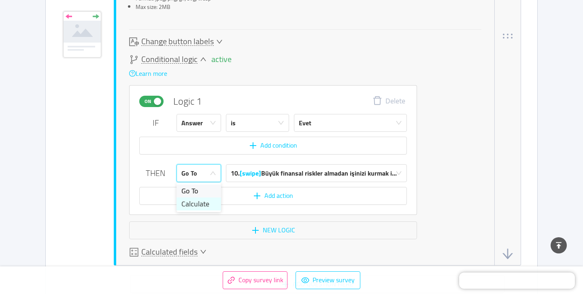
click at [194, 198] on li "Calculate" at bounding box center [199, 203] width 45 height 13
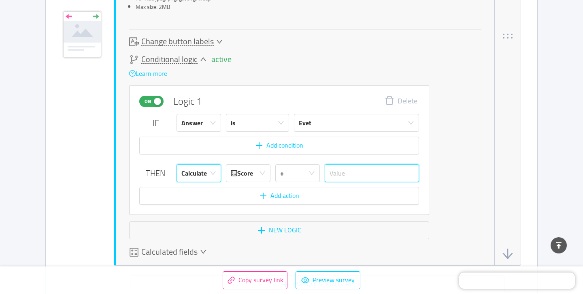
click at [343, 168] on input "text" at bounding box center [372, 173] width 94 height 18
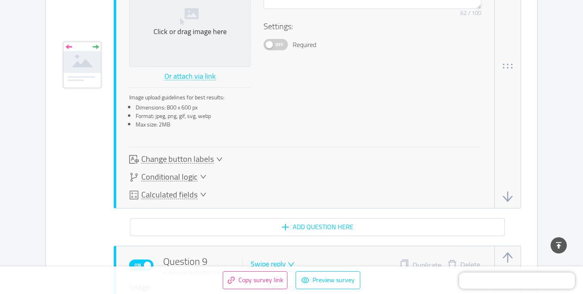
scroll to position [2816, 0]
type input "10"
click at [189, 174] on span "Conditional logic" at bounding box center [169, 178] width 56 height 9
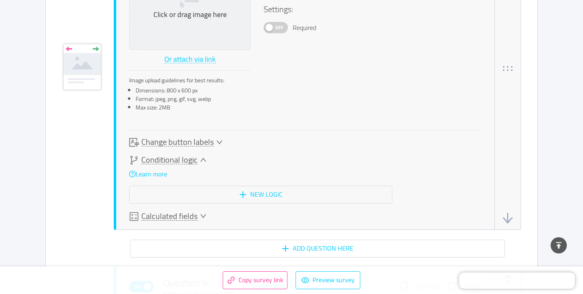
scroll to position [2835, 0]
click at [189, 191] on button "New logic" at bounding box center [260, 194] width 263 height 18
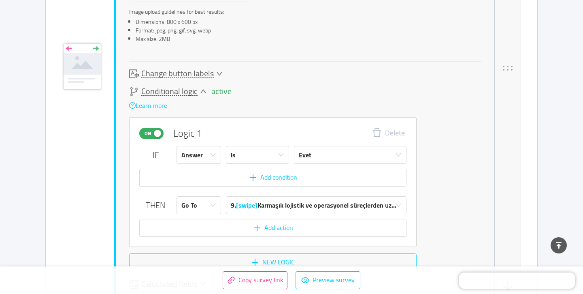
scroll to position [2903, 0]
click at [196, 200] on div "Go To" at bounding box center [189, 204] width 16 height 17
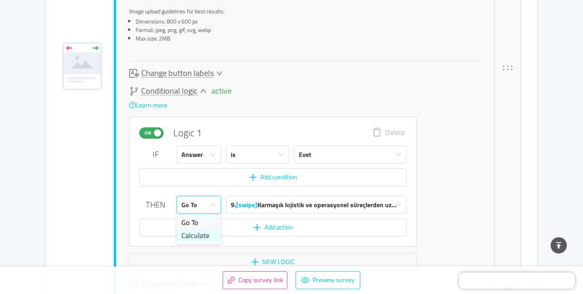
click at [196, 232] on li "Calculate" at bounding box center [199, 235] width 45 height 13
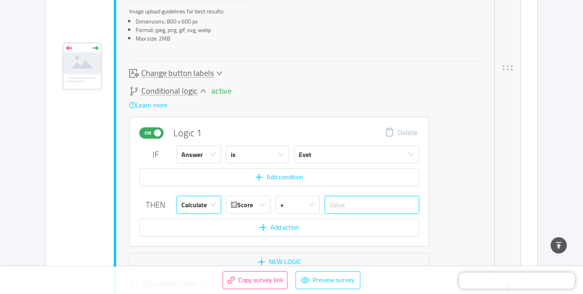
click at [339, 198] on input "text" at bounding box center [372, 205] width 94 height 18
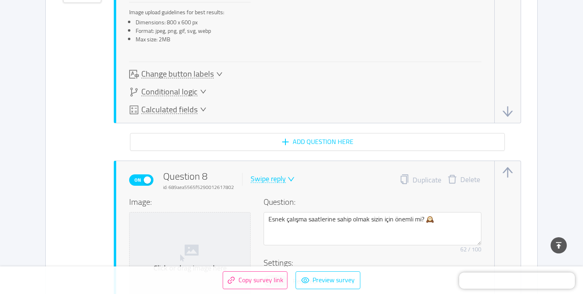
scroll to position [2580, 0]
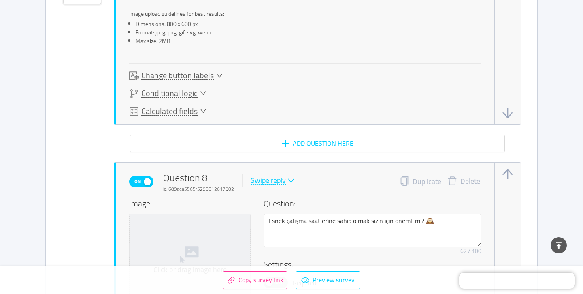
type input "10"
click at [195, 96] on span "Conditional logic" at bounding box center [169, 93] width 56 height 9
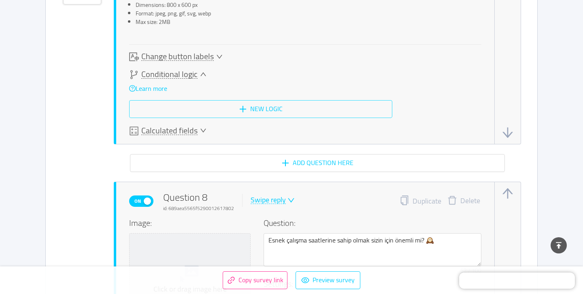
click at [198, 109] on button "New logic" at bounding box center [260, 109] width 263 height 18
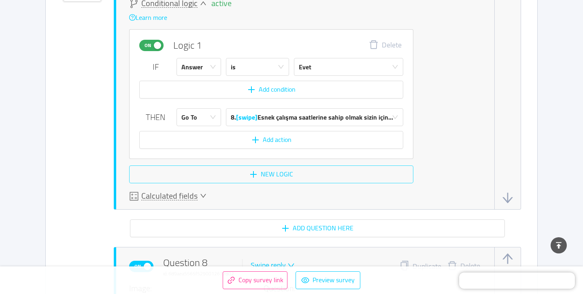
scroll to position [2667, 0]
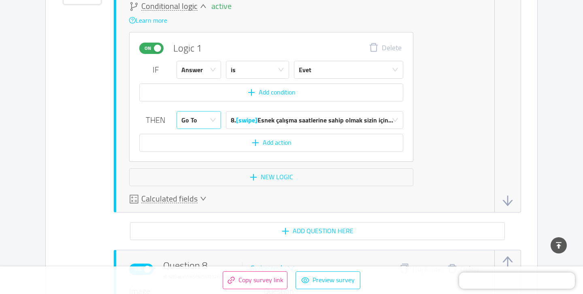
click at [190, 117] on div "Go To" at bounding box center [189, 119] width 16 height 17
click at [191, 149] on li "Calculate" at bounding box center [199, 150] width 45 height 13
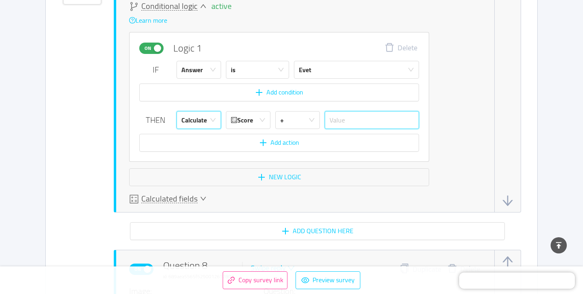
click at [337, 116] on input "text" at bounding box center [372, 120] width 94 height 18
type input "10"
click at [414, 83] on div "active Conditional logic Learn more On Logic 1 Delete IF Answer is Evet Add con…" at bounding box center [305, 94] width 352 height 184
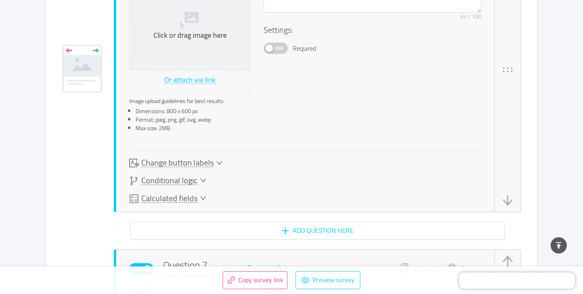
scroll to position [2156, 0]
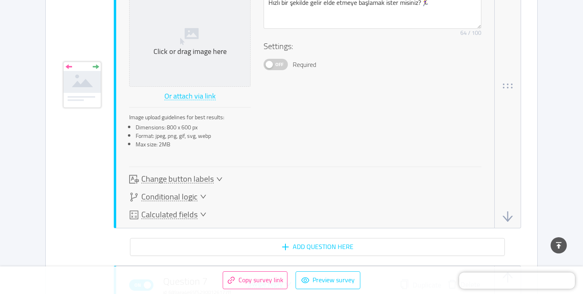
click at [174, 198] on span "Conditional logic" at bounding box center [169, 196] width 56 height 9
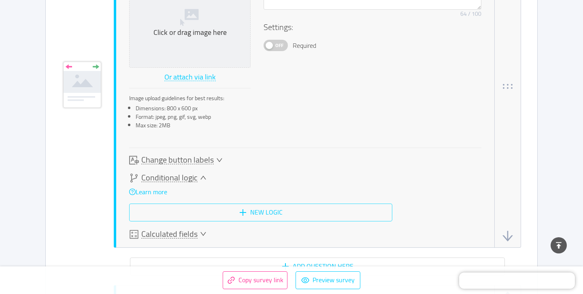
click at [179, 204] on button "New logic" at bounding box center [260, 212] width 263 height 18
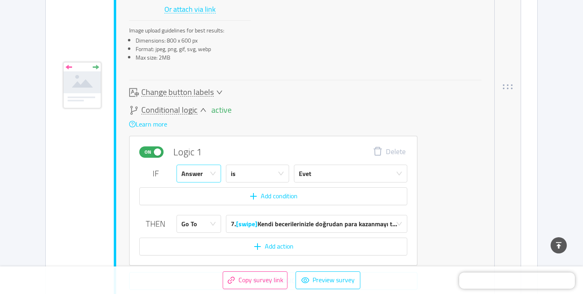
scroll to position [2243, 0]
click at [238, 172] on div "is" at bounding box center [255, 172] width 48 height 17
click at [274, 116] on div "Learn more On Logic 1 Delete IF Answer is Evet Add condition THEN Go To 7. [swi…" at bounding box center [273, 202] width 288 height 174
click at [196, 229] on div "Go To" at bounding box center [189, 223] width 16 height 17
click at [196, 252] on li "Calculate" at bounding box center [199, 253] width 45 height 13
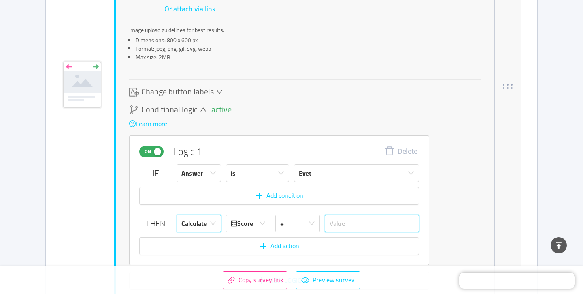
click at [340, 214] on input "text" at bounding box center [372, 223] width 94 height 18
type input "10"
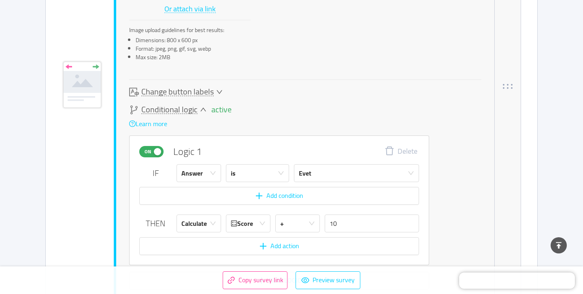
click at [321, 87] on div "Change button labels" at bounding box center [305, 92] width 352 height 10
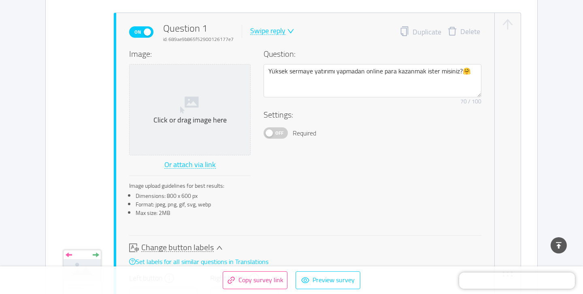
scroll to position [232, 0]
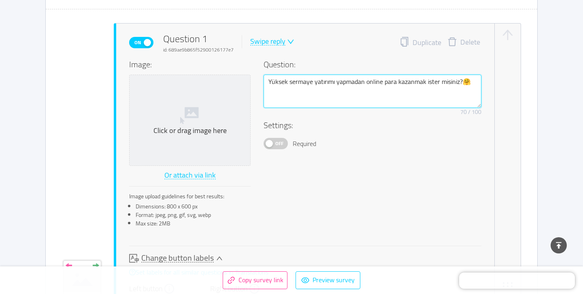
click at [290, 88] on textarea "Yüksek sermaye yatırımı yapmadan online para kazanmak ister misiniz?🤗" at bounding box center [373, 90] width 218 height 33
paste textarea "Çalışma saatlerinizi ve tatillerinizi kendiniz belirleme fikri sizi heyecanland…"
type textarea "Çalışma saatlerinizi ve tatillerinizi kendiniz belirleme fikri sizi heyecanland…"
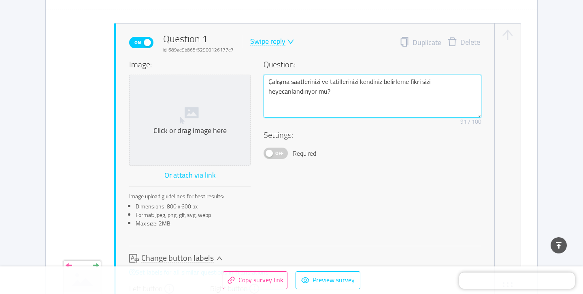
type textarea "Çalışma saatlerinizi ve tatillerinizi kendiniz belirleme fikri sizi heyecanland…"
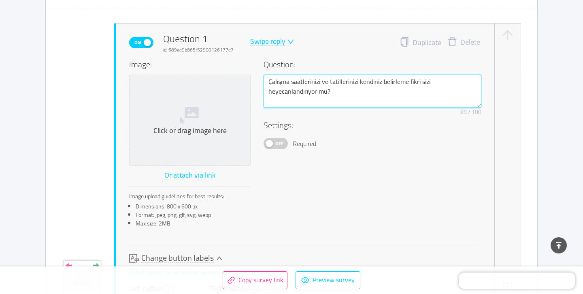
type textarea "Çalışma saatlerinizi ve tatillerinizi kendiniz belirleme fikri sizi heyecanland…"
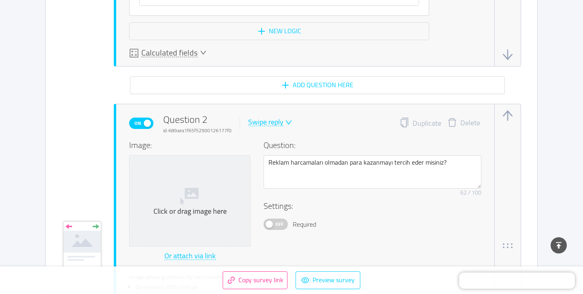
scroll to position [716, 0]
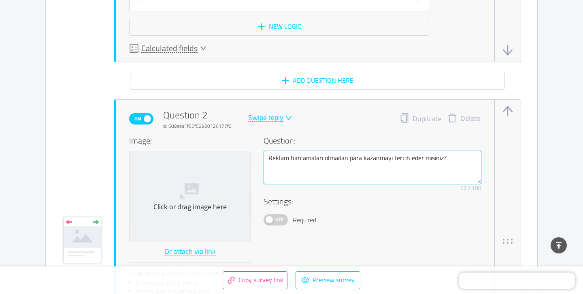
click at [299, 164] on textarea "Reklam harcamaları olmadan para kazanmayı tercih eder misiniz?" at bounding box center [373, 167] width 218 height 33
click at [298, 159] on textarea "Reklam harcamaları olmadan para kazanmayı tercih eder misiniz?" at bounding box center [373, 167] width 218 height 33
paste textarea "Çalışma ortamınızı istediğiniz gibi (evden, kafeden veya dünyanın herhangi bir …"
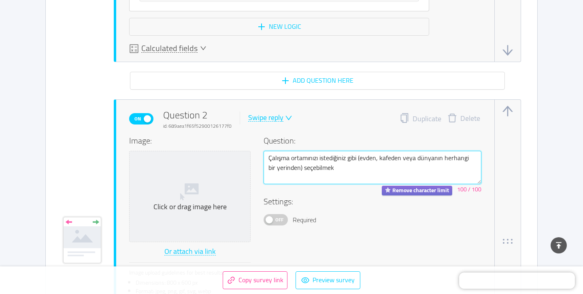
type textarea "Çalışma ortamınızı istediğiniz gibi (evden, kafeden veya dünyanın herhangi bir …"
click at [294, 165] on textarea "Çalışma ortamınızı istediğiniz gibi (evden, kafeden veya dünyanın herhangi bir …" at bounding box center [373, 167] width 218 height 33
paste textarea "seçebilmek sizin için önemli bir avantaj mıdır?"
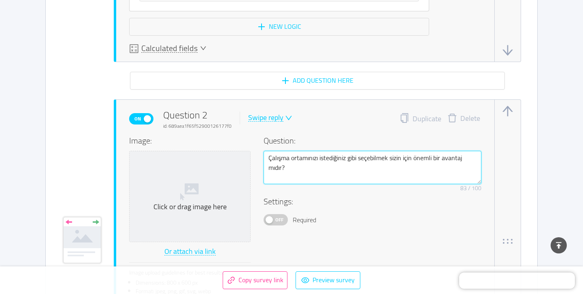
type textarea "Çalışma ortamınızı istediğiniz gibi seçebilmek sizin için önemli bir avantaj mı…"
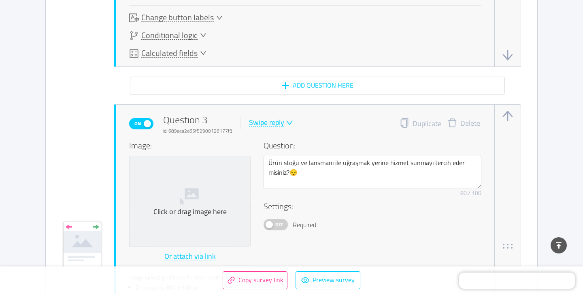
scroll to position [1049, 0]
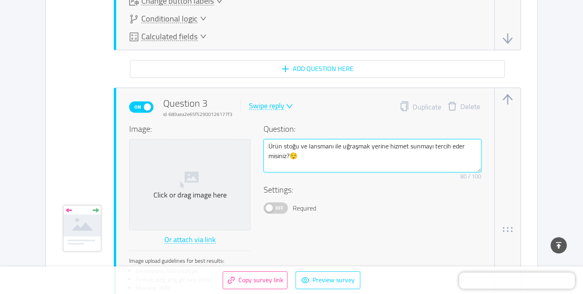
click at [279, 151] on textarea "Ürün stoğu ve lansmanı ile uğraşmak yerine hizmet sunmayı tercih eder misiniz?😌" at bounding box center [373, 155] width 218 height 33
paste textarea "Kazancınızın doğrudan yeteneğinize ve harcadığınız çabaya bağlı olması size dah…"
type textarea "Kazancınızın doğrudan yeteneğinize ve harcadığınız çabaya bağlı olması size dah…"
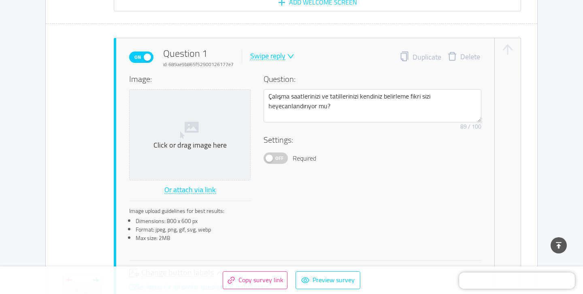
scroll to position [166, 0]
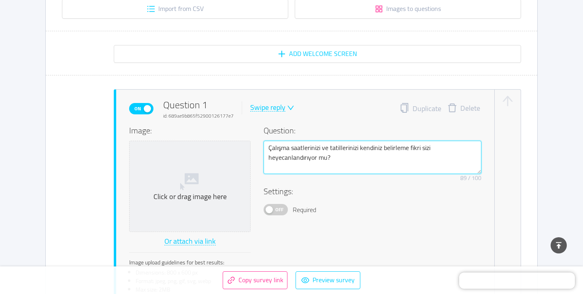
click at [287, 148] on textarea "Çalışma saatlerinizi ve tatillerinizi kendiniz belirleme fikri sizi heyecanland…" at bounding box center [373, 156] width 218 height 33
paste textarea "k ister misiniz?"
type textarea "Çalışma saatlerinizi ve tatillerinizi kendiniz belirlemek ister misiniz?"
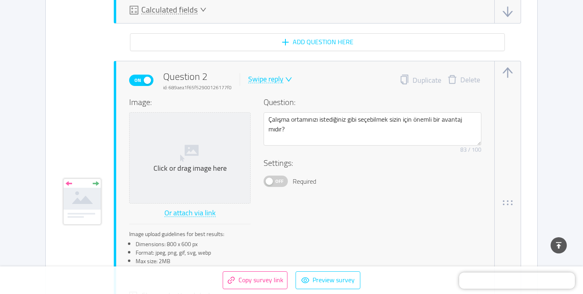
scroll to position [755, 0]
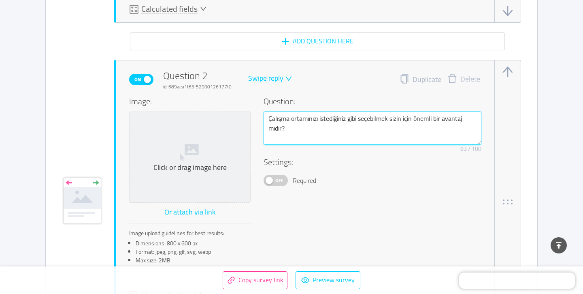
click at [292, 119] on textarea "Çalışma ortamınızı istediğiniz gibi seçebilmek sizin için önemli bir avantaj mı…" at bounding box center [373, 127] width 218 height 33
paste textarea "Nerede ve nasıl çalışacağınıza kendiniz karar vermek sizin için önemli mi?"
type textarea "Nerede ve nasıl çalışacağınıza kendiniz karar vermek sizin için önemli mi?"
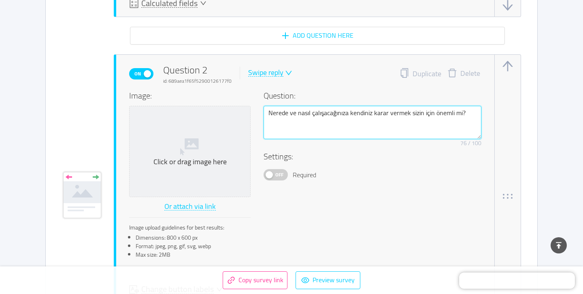
scroll to position [762, 0]
type textarea "Nerede ve nasıl çalışacağınıza kendiniz karar vermek sizin için önemli mi?"
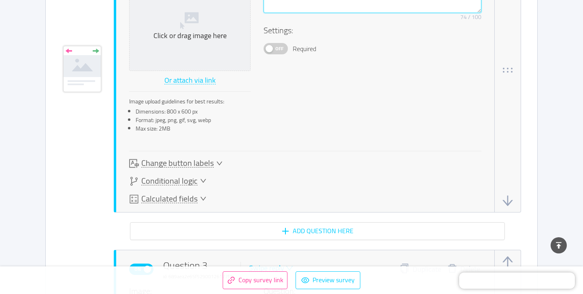
type textarea "Nerede ve nasıl çalışacağınıza kendiniz karar vermek sizin için önemli mi?"
click at [186, 182] on span "Conditional logic" at bounding box center [169, 181] width 56 height 9
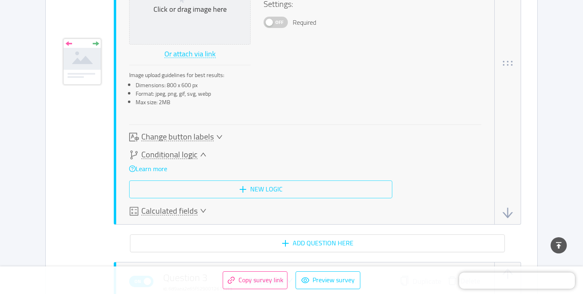
click at [186, 184] on button "New logic" at bounding box center [260, 189] width 263 height 18
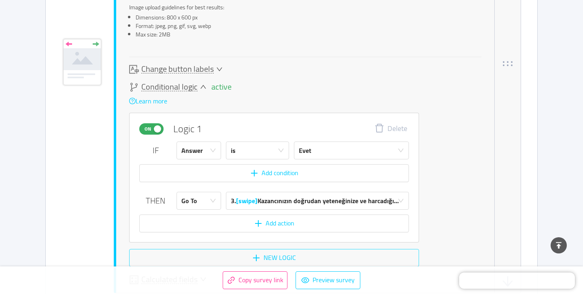
scroll to position [981, 0]
click at [192, 195] on div "Go To" at bounding box center [189, 200] width 16 height 17
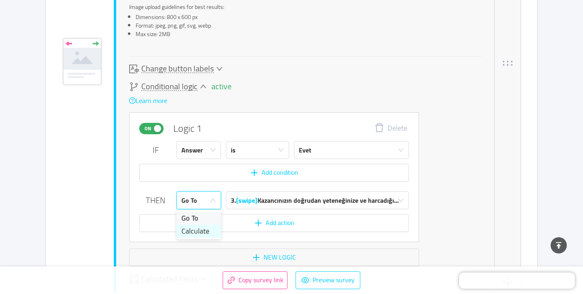
click at [196, 225] on li "Calculate" at bounding box center [199, 230] width 45 height 13
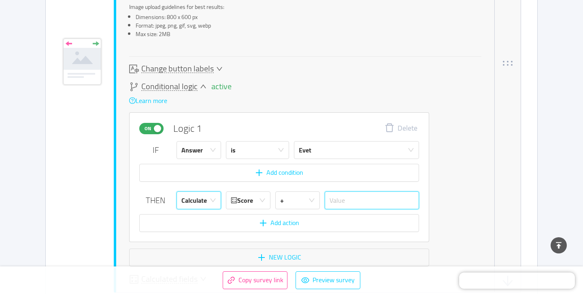
click at [345, 196] on input "text" at bounding box center [372, 200] width 94 height 18
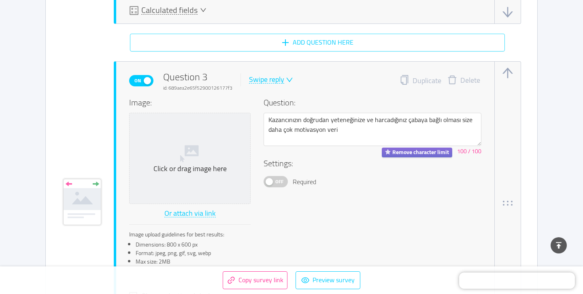
scroll to position [1258, 0]
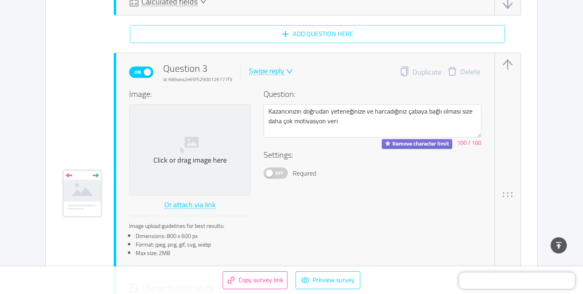
type input "10"
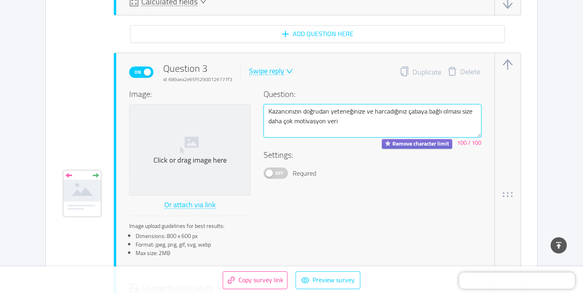
click at [300, 111] on textarea "Kazancınızın doğrudan yeteneğinize ve harcadığınız çabaya bağlı olması size dah…" at bounding box center [373, 120] width 218 height 33
paste textarea "emeğinize bağlı olması sizi motive eder mi?"
type textarea "Kazancınızın doğrudan yeteneğinize ve emeğinize bağlı olması sizi motive eder m…"
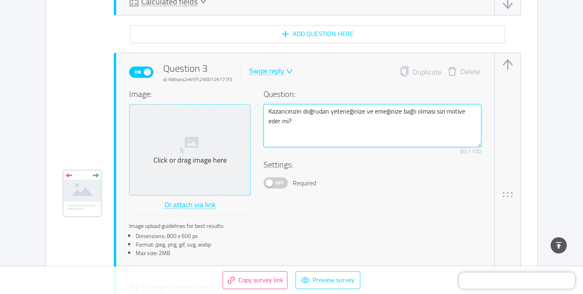
type textarea "Kazancınızın doğrudan yeteneğinize ve emeğinize bağlı olması sizi motive eder m…"
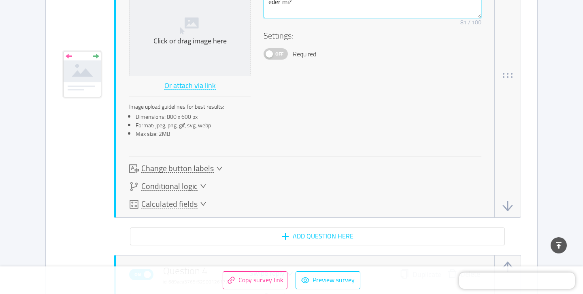
type textarea "Kazancınızın doğrudan yeteneğinize ve emeğinize bağlı olması sizi motive eder m…"
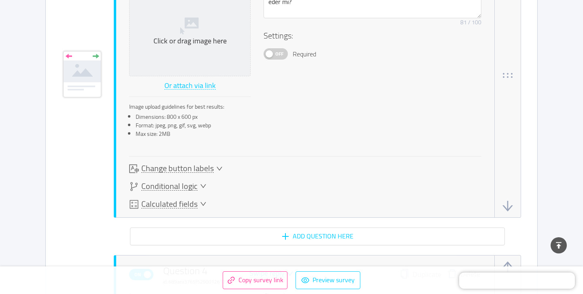
click at [193, 182] on span "Conditional logic" at bounding box center [169, 186] width 56 height 9
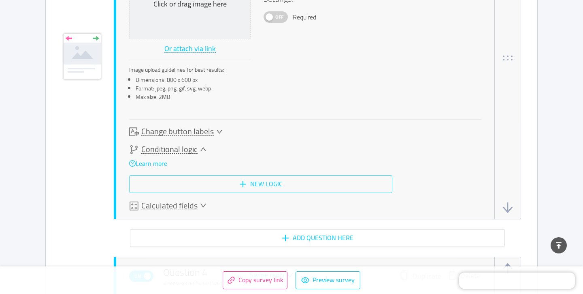
click at [193, 182] on button "New logic" at bounding box center [260, 184] width 263 height 18
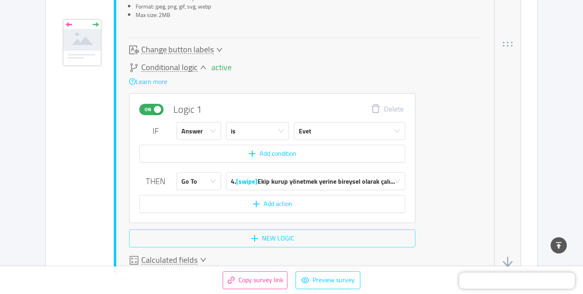
scroll to position [1497, 0]
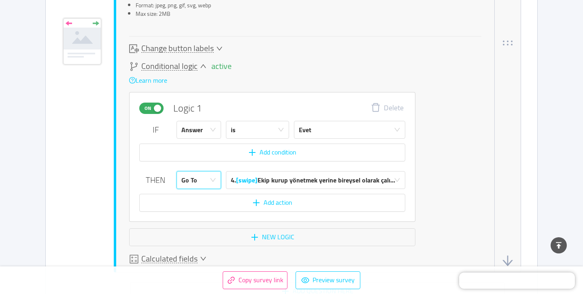
click at [195, 179] on div "Go To" at bounding box center [189, 179] width 16 height 17
click at [194, 208] on li "Calculate" at bounding box center [199, 210] width 45 height 13
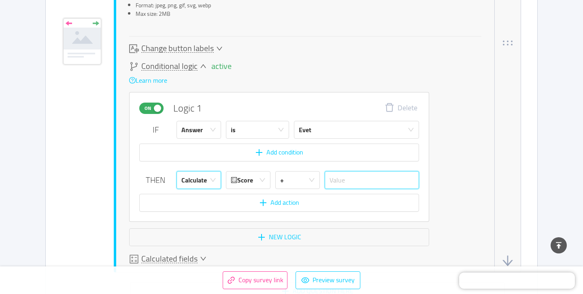
click at [358, 179] on input "text" at bounding box center [372, 180] width 94 height 18
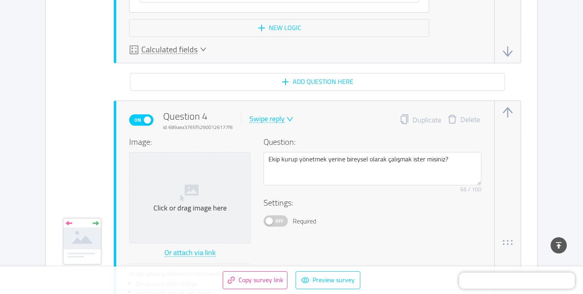
scroll to position [1721, 0]
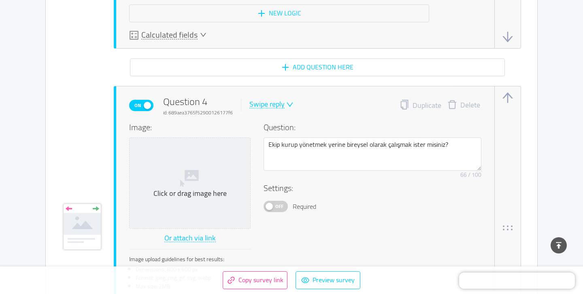
type input "10"
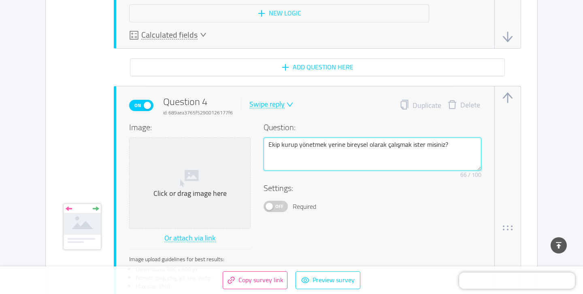
click at [289, 147] on textarea "Ekip kurup yönetmek yerine bireysel olarak çalışmak ister misiniz?" at bounding box center [373, 153] width 218 height 33
paste textarea "Farklı projelerle yeni beceriler öğrenmek ve kendinizi geliştirmek ister misini…"
type textarea "Farklı projelerle yeni beceriler öğrenmek ve kendinizi geliştirmek ister misini…"
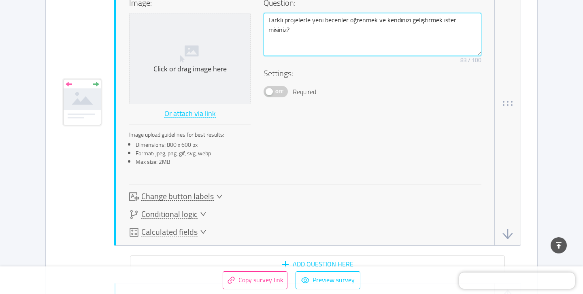
scroll to position [1844, 0]
type textarea "Farklı projelerle yeni beceriler öğrenmek ve kendinizi geliştirmek ister misini…"
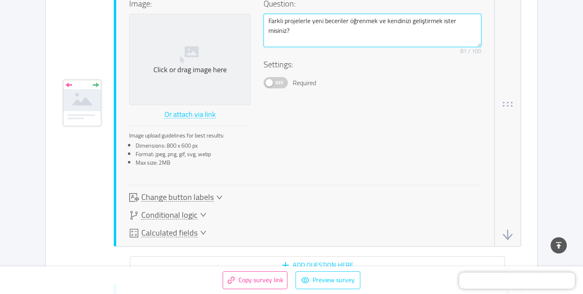
type textarea "Farklı projelerle yeni beceriler öğrenmek ve kendinizi geliştirmek ister misini…"
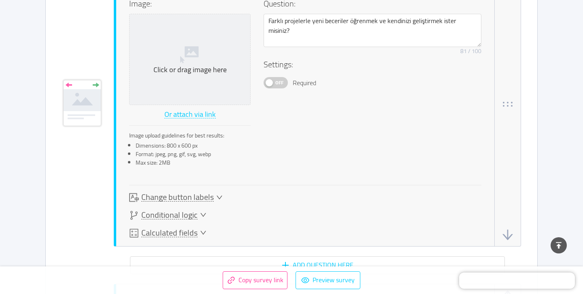
click at [162, 211] on span "Conditional logic" at bounding box center [169, 215] width 56 height 9
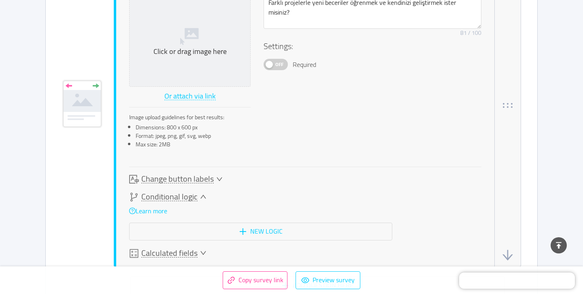
scroll to position [1863, 0]
click at [171, 221] on button "New logic" at bounding box center [260, 230] width 263 height 18
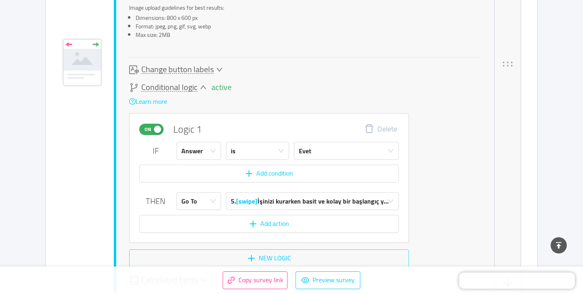
scroll to position [1983, 0]
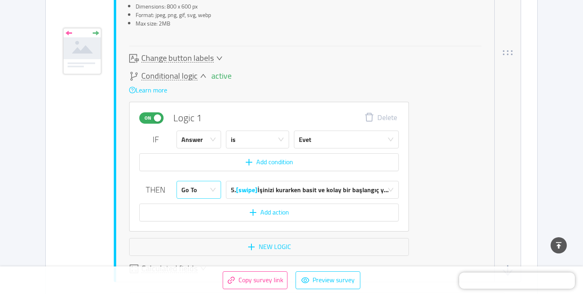
click at [209, 192] on div "Go To" at bounding box center [196, 189] width 30 height 17
click at [206, 220] on li "Calculate" at bounding box center [199, 219] width 45 height 13
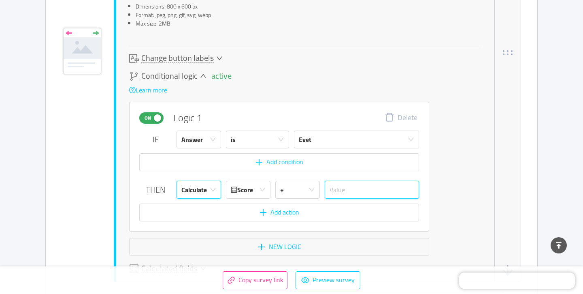
click at [343, 185] on input "text" at bounding box center [372, 190] width 94 height 18
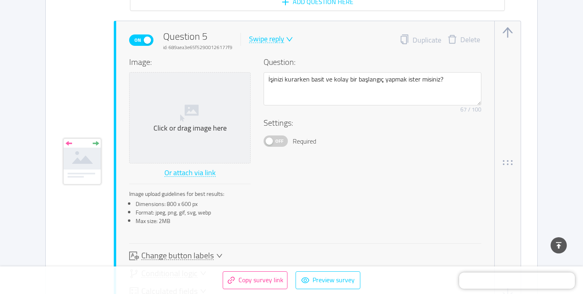
scroll to position [2282, 0]
type input "10"
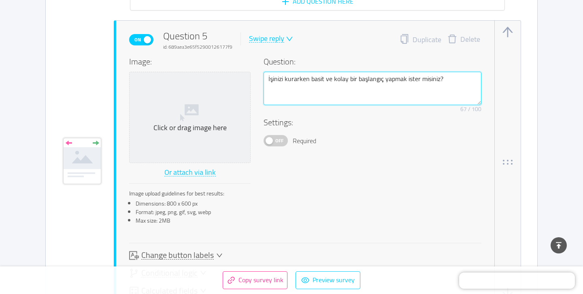
click at [282, 82] on textarea "İşinizi kurarken basit ve kolay bir başlangıç yapmak ister misiniz?" at bounding box center [373, 88] width 218 height 33
paste textarea "Tek bir patron yerine, farklı müşterilerle çalışarak ağınızı genişletme"
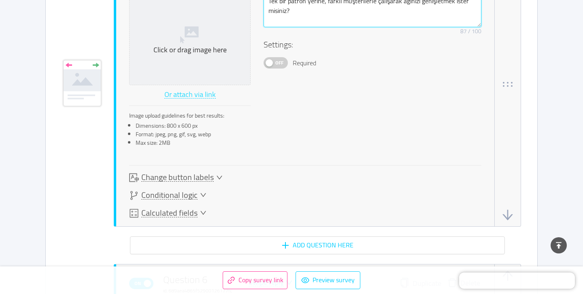
scroll to position [2378, 0]
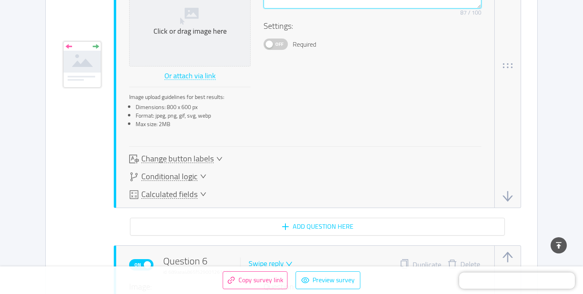
type textarea "Tek bir patron yerine, farklı müşterilerle çalışarak ağınızı genişletmek ister …"
click at [174, 177] on span "Conditional logic" at bounding box center [169, 176] width 56 height 9
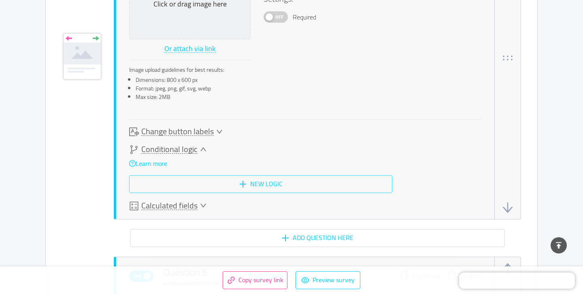
click at [174, 181] on button "New logic" at bounding box center [260, 184] width 263 height 18
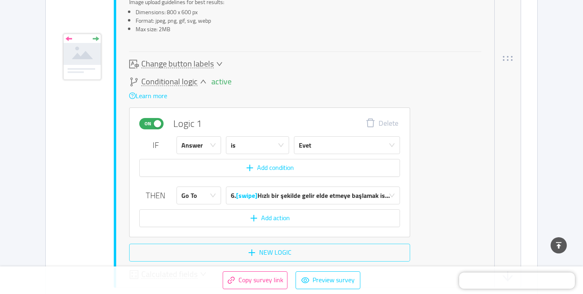
scroll to position [2473, 0]
click at [195, 187] on div "Go To" at bounding box center [189, 195] width 16 height 17
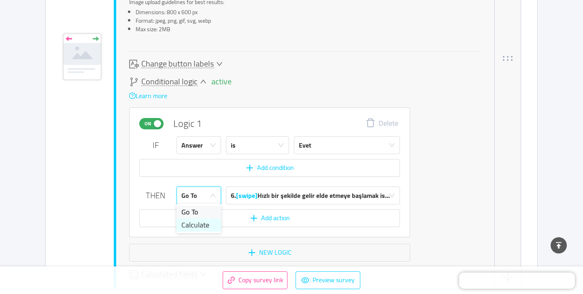
click at [193, 226] on li "Calculate" at bounding box center [199, 224] width 45 height 13
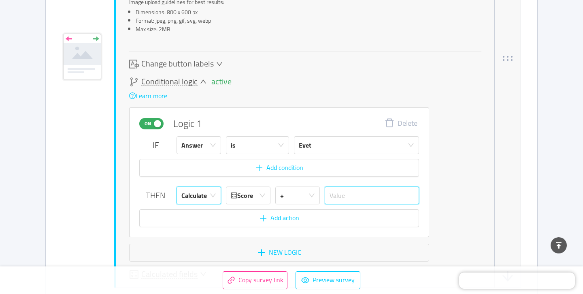
click at [340, 194] on input "text" at bounding box center [372, 195] width 94 height 18
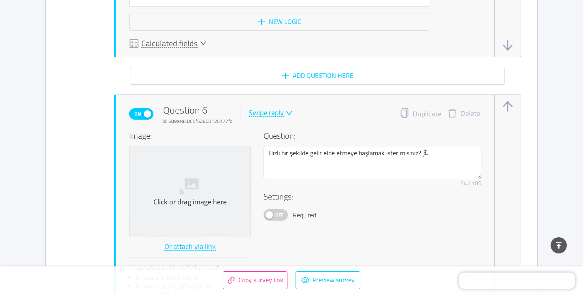
scroll to position [2745, 0]
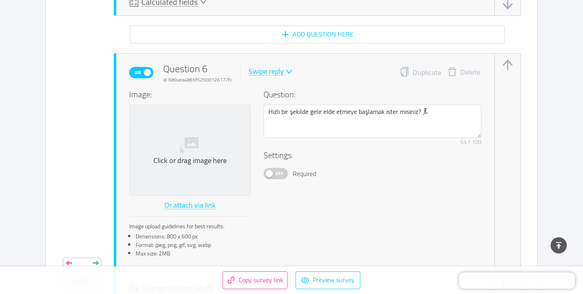
type input "10"
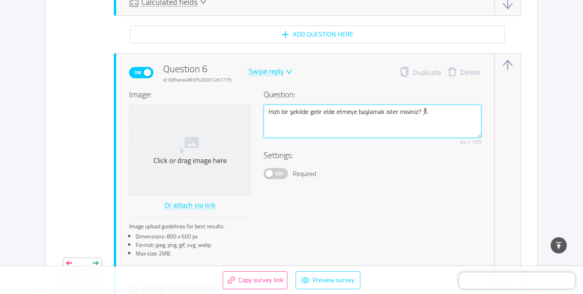
click at [298, 106] on textarea "Hızlı bir şekilde gelir elde etmeye başlamak ister misiniz?🏃‍♀️" at bounding box center [373, 120] width 218 height 33
paste textarea "Projelerin tüm sürecini yönetme özgürlüğüne sahip olmak sizin için değerli mi?"
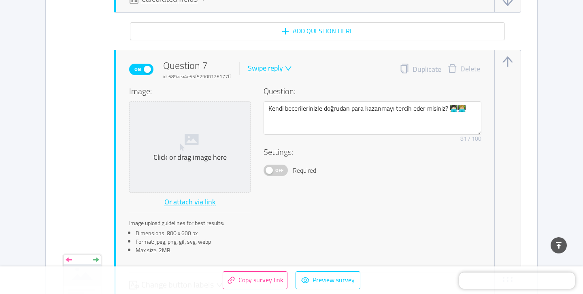
scroll to position [3303, 0]
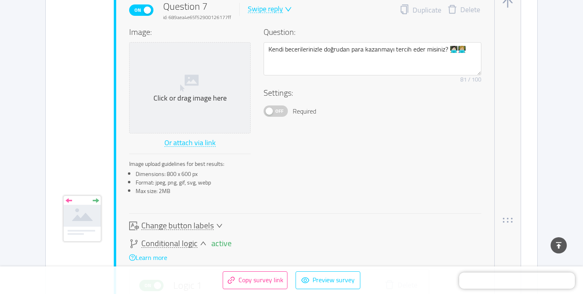
type textarea "Projelerin tüm sürecini yönetme özgürlüğüne sahip olmak sizin için değerli mi?"
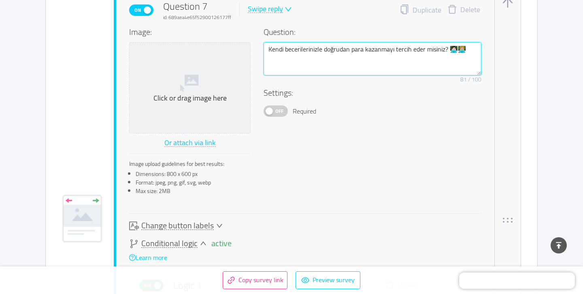
click at [306, 45] on textarea "Kendi becerilerinizle doğrudan para kazanmayı tercih eder misiniz? 🧑🏻‍💻👩🏼‍💻" at bounding box center [373, 58] width 218 height 33
paste textarea "Gelirinizi artırmak için ek projeler oluşturmaya ilgi duyuyor musunuz?"
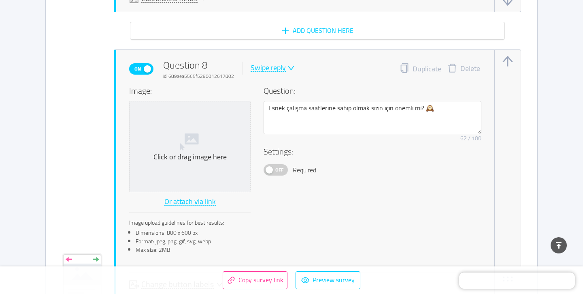
scroll to position [3740, 0]
type textarea "Gelirinizi artırmak için ek projeler oluşturmaya ilgi duyuyor musunuz?"
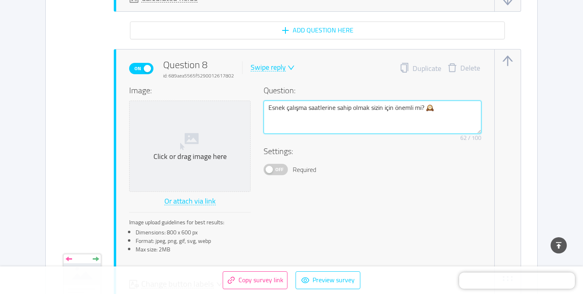
click at [315, 102] on textarea "Esnek çalışma saatlerine sahip olmak sizin için önemli mi? 🕰️" at bounding box center [373, 116] width 218 height 33
paste textarea "Kendi markanızı oluşturup sektörünüzde tanınan bir uzman olmak ister misiniz?"
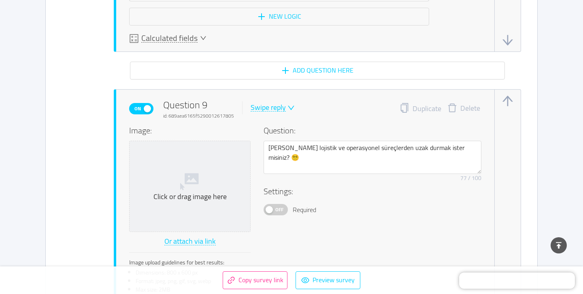
scroll to position [4211, 0]
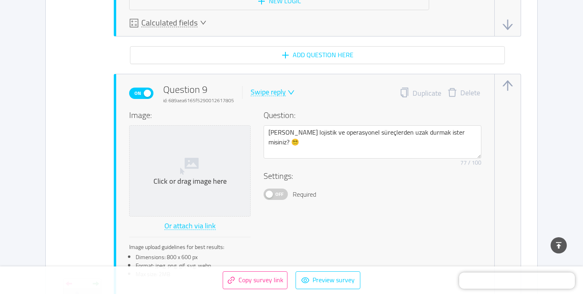
type textarea "Kendi markanızı oluşturup sektörünüzde tanınan bir uzman olmak ister misiniz?"
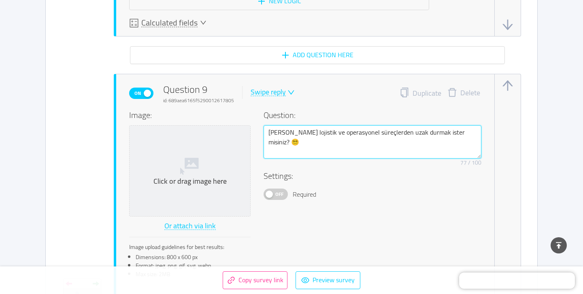
click at [358, 126] on textarea "[PERSON_NAME] lojistik ve operasyonel süreçlerden uzak durmak ister misiniz? 😵‍💫" at bounding box center [373, 141] width 218 height 33
paste textarea "Finansal olarak daha bağımsız olmayı ve maaş tavanını aşmayı hedefler misiniz?"
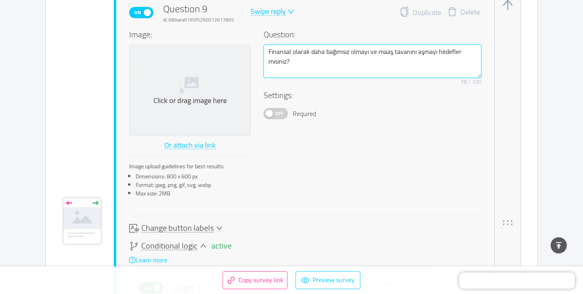
scroll to position [4296, 0]
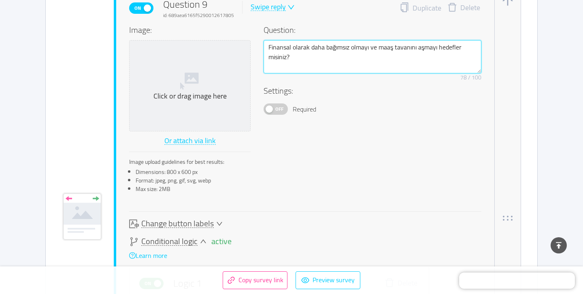
type textarea "Finansal olarak daha bağımsız olmayı ve maaş tavanını aşmayı hedefler misiniz?"
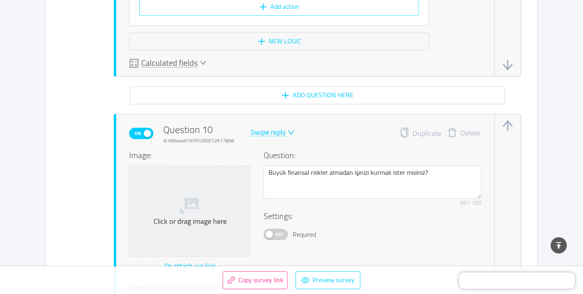
scroll to position [4672, 0]
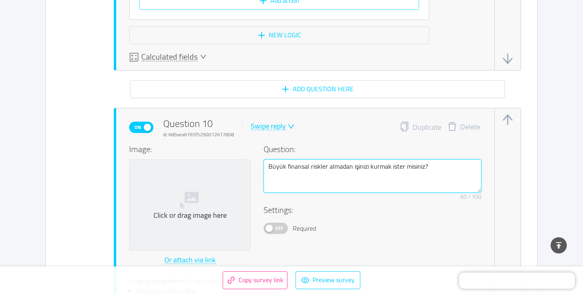
click at [294, 160] on textarea "Büyük finansal riskler almadan işinizi kurmak ister misiniz?" at bounding box center [373, 175] width 218 height 33
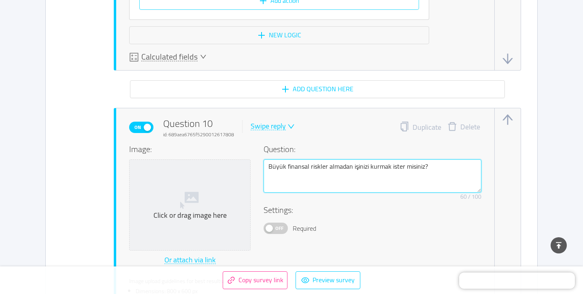
click at [294, 160] on textarea "Büyük finansal riskler almadan işinizi kurmak ister misiniz?" at bounding box center [373, 175] width 218 height 33
paste textarea "Sadece tutkulu olduğunuz projelerde çalışmak size daha mutlu bir kariyer sunar …"
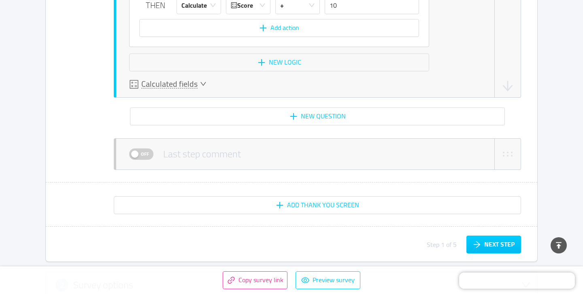
scroll to position [5138, 0]
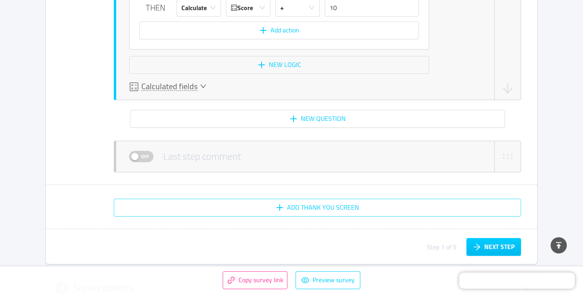
type textarea "Sadece tutkulu olduğunuz projelerde çalışmak size daha mutlu bir kariyer sunar …"
click at [281, 198] on button "Add Thank You screen" at bounding box center [317, 207] width 407 height 18
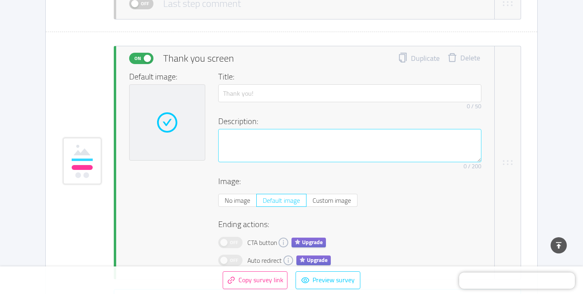
scroll to position [5293, 0]
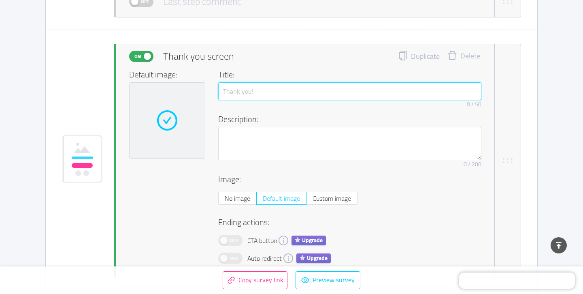
click at [265, 87] on input "text" at bounding box center [349, 91] width 263 height 18
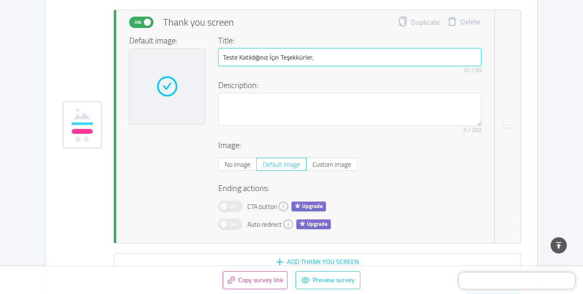
scroll to position [5326, 0]
type input "Teste Katıldığınız İçin Teşekkürler."
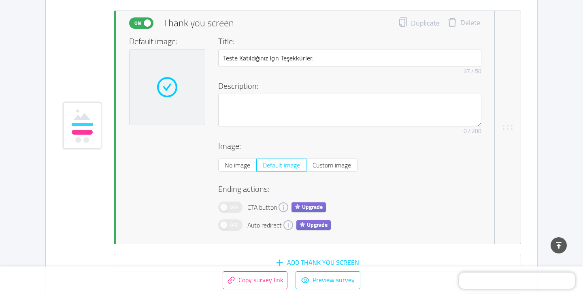
click at [260, 85] on h4 "Description:" at bounding box center [347, 86] width 258 height 12
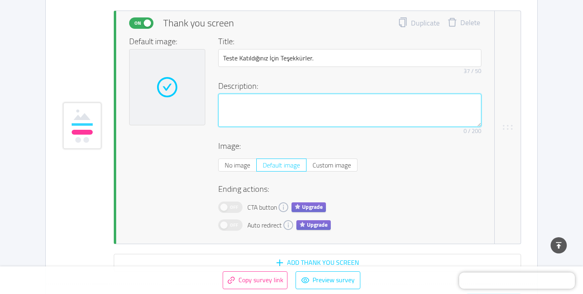
click at [262, 102] on textarea at bounding box center [349, 110] width 263 height 33
type textarea "S"
type textarea "So"
type textarea "Son"
type textarea "Sonu"
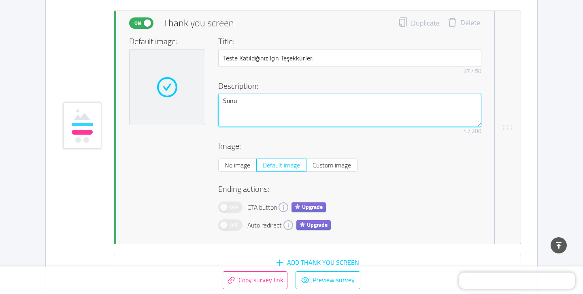
type textarea "Sonuc"
type textarea "Sonucu"
type textarea "Sonucu s"
type textarea "Sonucu si"
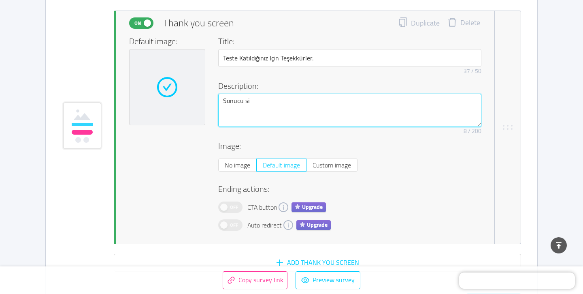
type textarea "Sonucu siz"
type textarea "Sonucu sizi"
type textarea "Sonucu sizin"
type textarea "Sonucu sizinle"
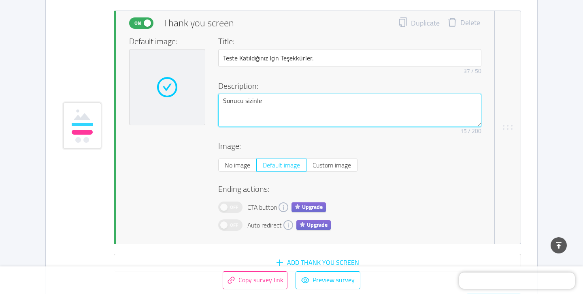
type textarea "Sonucu sizinle p"
type textarea "Sonucu sizinle pa"
type textarea "Sonucu sizinle pay"
type textarea "Sonucu sizinle payla"
type textarea "Sonucu sizinle paylaş"
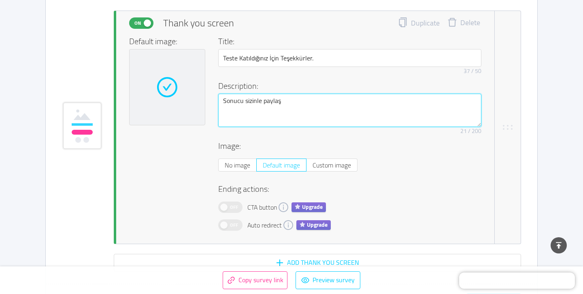
type textarea "Sonucu sizinle paylaşa"
type textarea "Sonucu sizinle paylaşac"
type textarea "Sonucu sizinle paylaşaca"
type textarea "Sonucu sizinle paylaşacap"
type textarea "Sonucu sizinle paylaşaca"
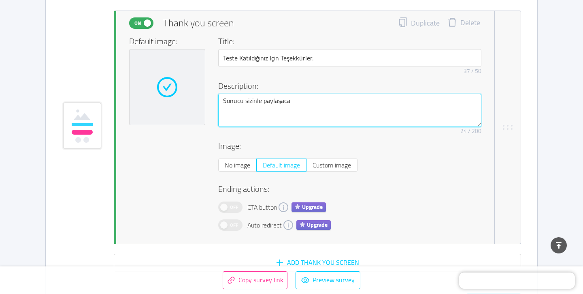
type textarea "Sonucu sizinle paylaşacağ"
type textarea "Sonucu sizinle paylaşacağı"
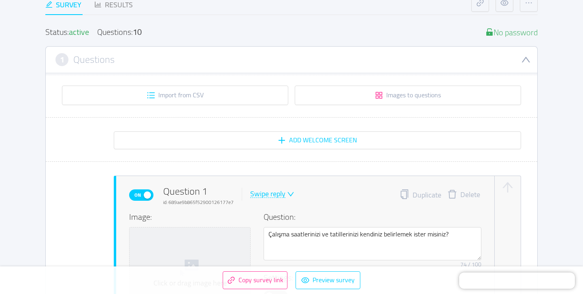
scroll to position [80, 0]
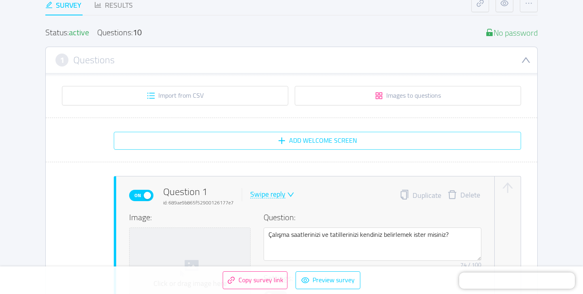
type textarea "Sonucu sizinle paylaşacağız"
click at [308, 136] on button "Add Welcome screen" at bounding box center [317, 141] width 407 height 18
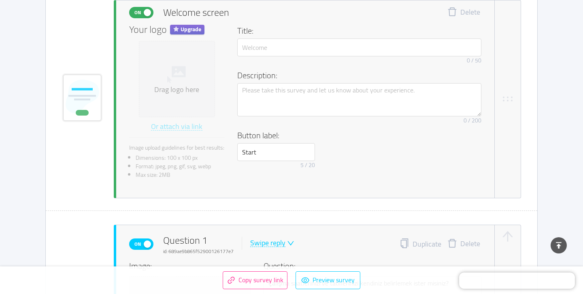
scroll to position [141, 0]
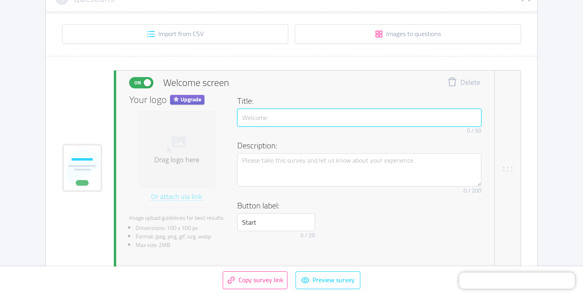
click at [287, 117] on input "text" at bounding box center [359, 118] width 244 height 18
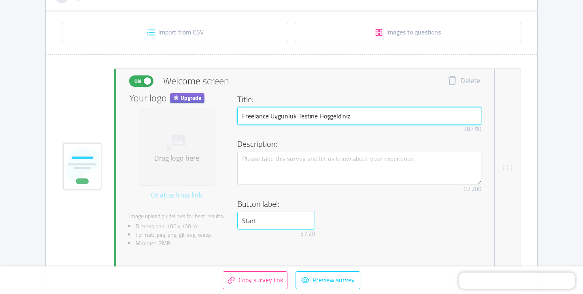
type input "Freelance Uygunluk Testine Hoşgeldiniz"
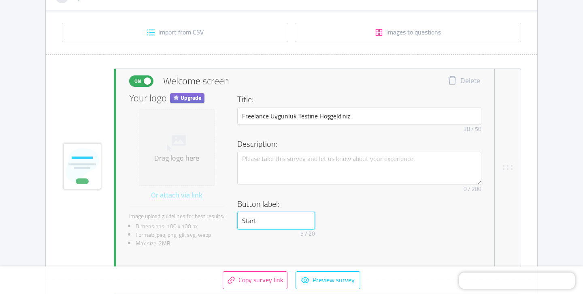
click at [252, 225] on input "Start" at bounding box center [276, 220] width 78 height 18
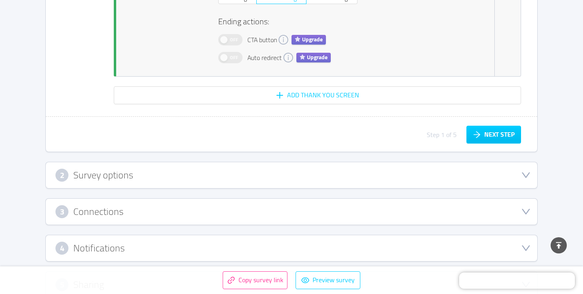
scroll to position [5678, 0]
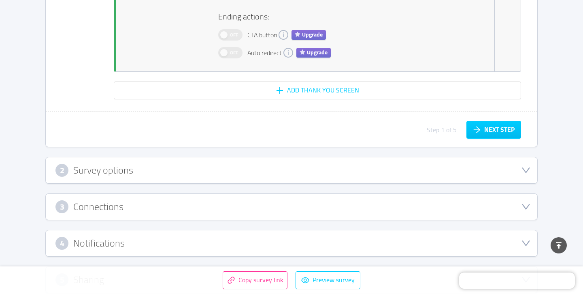
type input "Teste Başla"
click at [453, 164] on div "2 Survey options" at bounding box center [291, 170] width 472 height 13
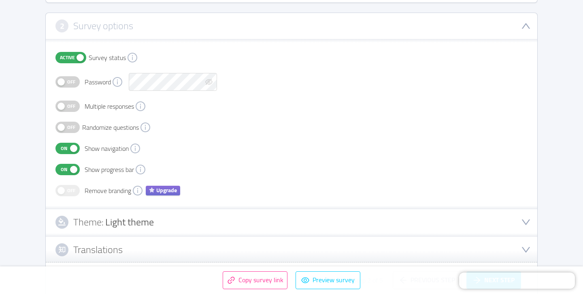
scroll to position [147, 0]
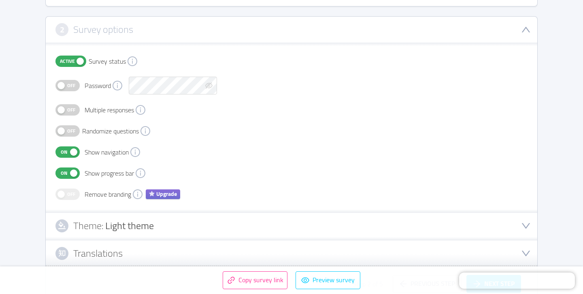
click at [370, 35] on div "2 Survey options" at bounding box center [291, 29] width 472 height 13
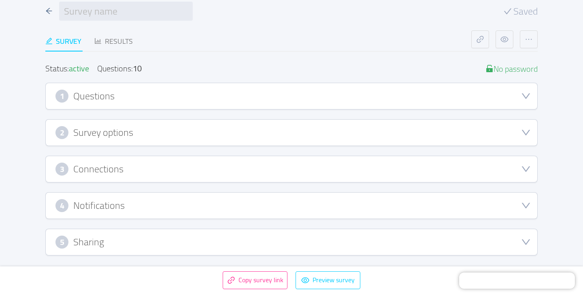
scroll to position [44, 0]
click at [304, 172] on div "3 Connections" at bounding box center [291, 168] width 472 height 13
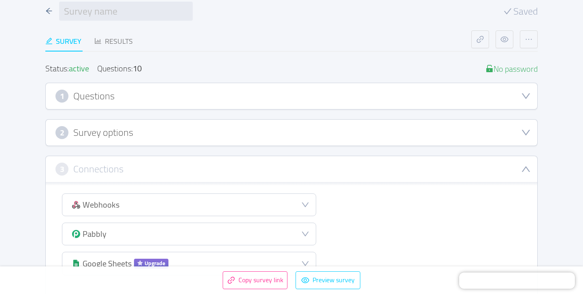
click at [304, 172] on div "3 Connections" at bounding box center [291, 168] width 472 height 13
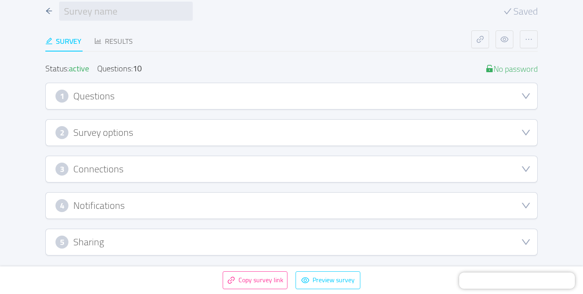
click at [296, 148] on div "1 Questions Import from CSV Images to questions On Welcome screen Delete Your l…" at bounding box center [291, 169] width 492 height 172
click at [296, 144] on div "2 Survey options" at bounding box center [292, 132] width 492 height 26
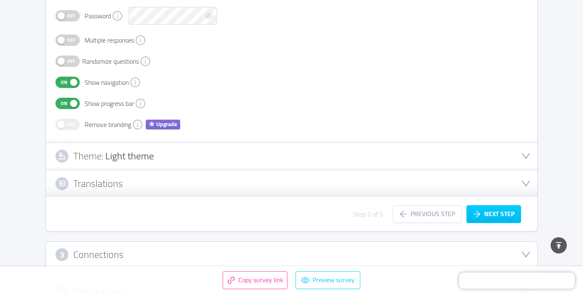
scroll to position [214, 0]
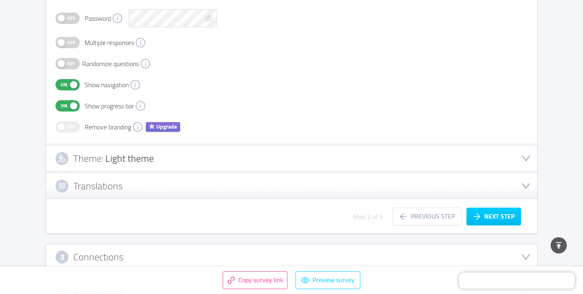
click at [244, 186] on div "Translations" at bounding box center [291, 185] width 472 height 13
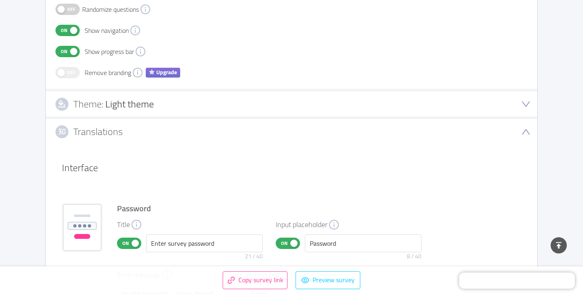
scroll to position [265, 0]
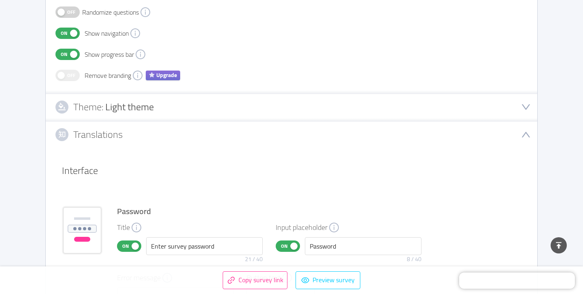
click at [235, 138] on div "Translations" at bounding box center [291, 134] width 472 height 13
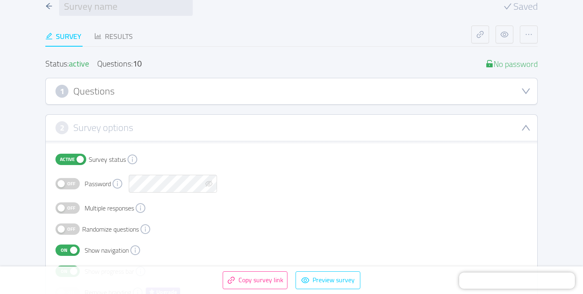
click at [239, 131] on div "2 Survey options" at bounding box center [291, 127] width 472 height 13
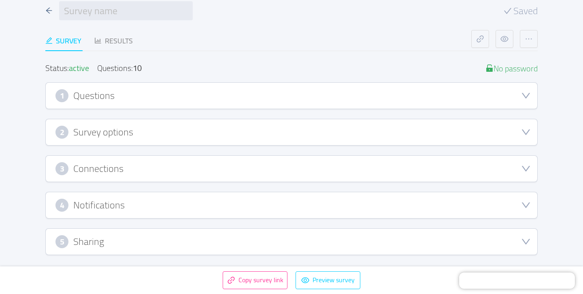
scroll to position [44, 0]
click at [244, 101] on div "1 Questions" at bounding box center [291, 95] width 472 height 13
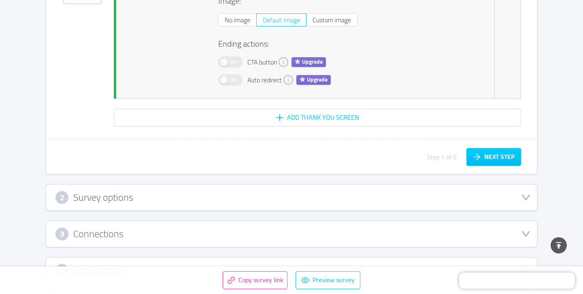
scroll to position [5712, 0]
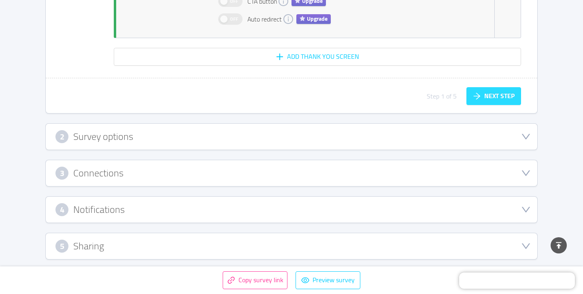
click at [480, 88] on button "Next step" at bounding box center [493, 96] width 55 height 18
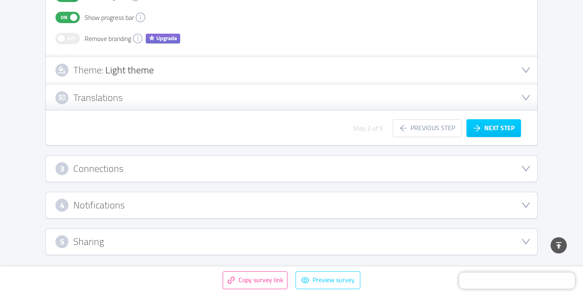
scroll to position [302, 0]
click at [490, 126] on button "Next step" at bounding box center [493, 128] width 55 height 18
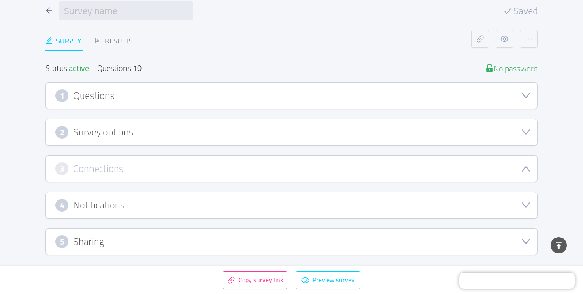
scroll to position [191, 0]
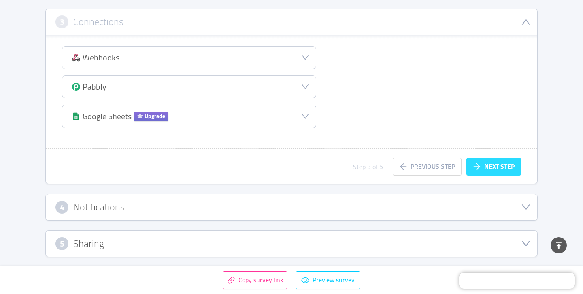
click at [492, 164] on button "Next step" at bounding box center [493, 166] width 55 height 18
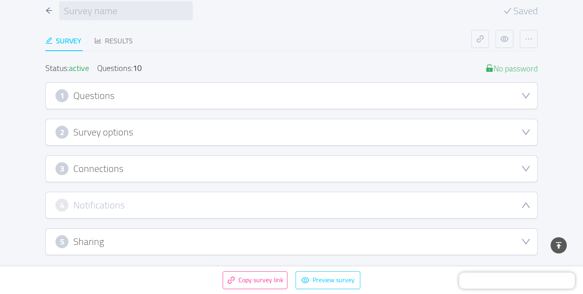
scroll to position [173, 0]
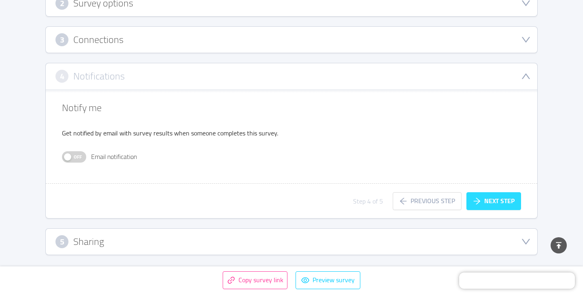
click at [487, 200] on button "Next step" at bounding box center [493, 201] width 55 height 18
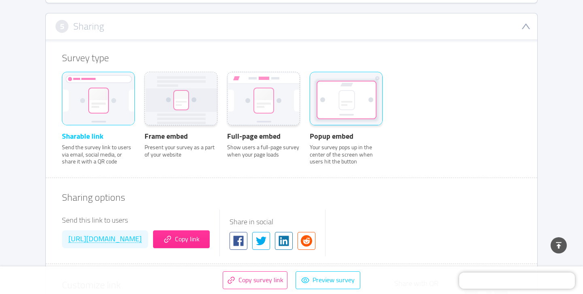
scroll to position [261, 0]
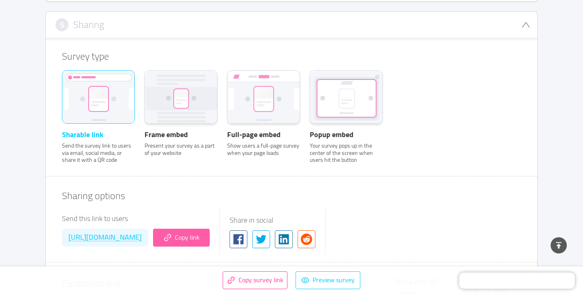
click at [210, 235] on button "Copy link" at bounding box center [181, 237] width 57 height 18
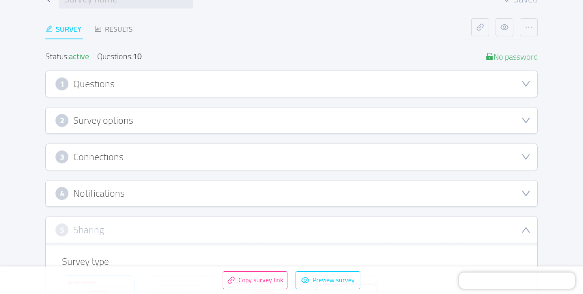
scroll to position [57, 0]
click at [257, 191] on div "4 Notifications" at bounding box center [291, 192] width 472 height 13
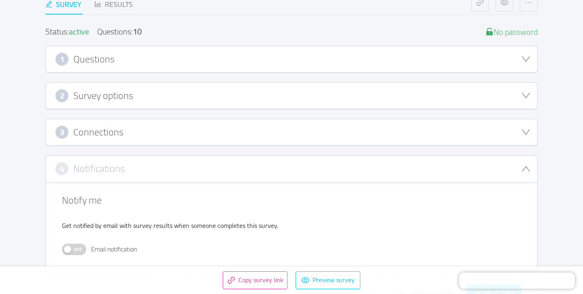
scroll to position [0, 0]
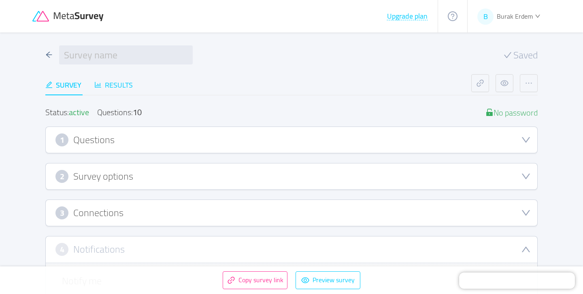
click at [114, 90] on div "Results" at bounding box center [113, 84] width 38 height 11
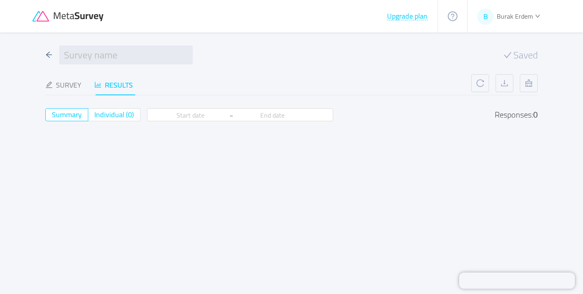
click at [117, 120] on span "Individual (0)" at bounding box center [114, 114] width 40 height 13
click at [94, 117] on input "Individual (0)" at bounding box center [94, 117] width 0 height 0
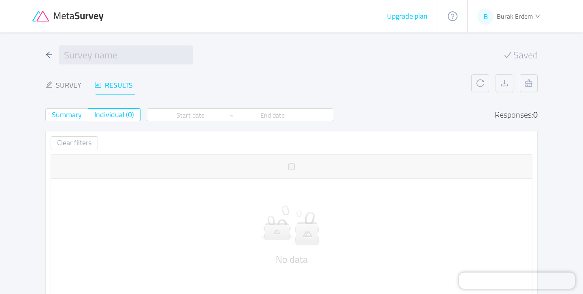
click at [77, 114] on span "Summary" at bounding box center [67, 114] width 30 height 13
click at [52, 117] on input "Summary" at bounding box center [52, 117] width 0 height 0
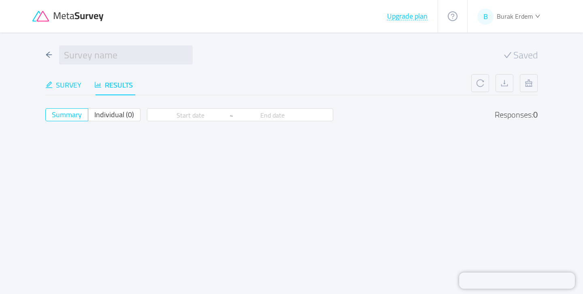
click at [60, 82] on div "Survey" at bounding box center [63, 84] width 36 height 11
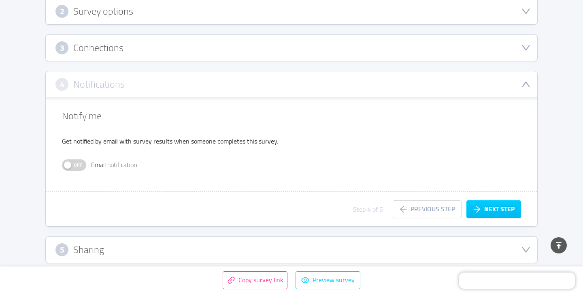
scroll to position [173, 0]
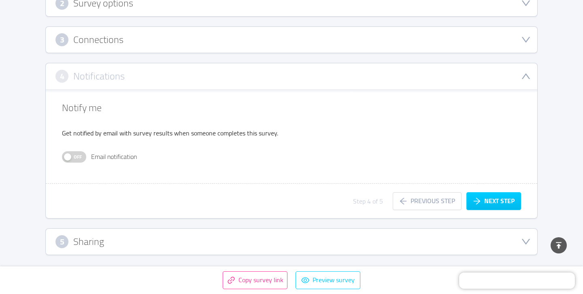
click at [110, 243] on div "5 Sharing" at bounding box center [291, 241] width 472 height 13
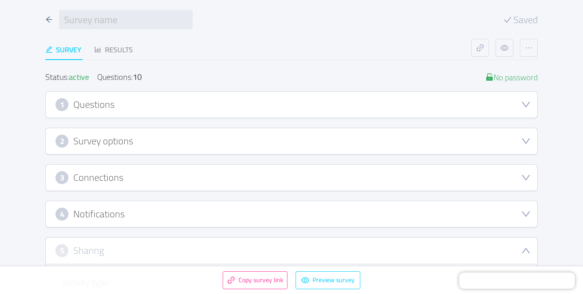
scroll to position [0, 0]
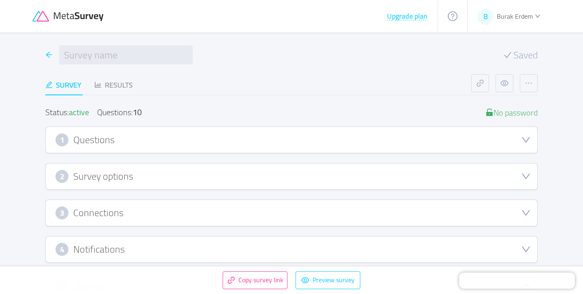
click at [50, 58] on div at bounding box center [48, 54] width 7 height 11
click at [506, 15] on span "Burak Erdem" at bounding box center [515, 16] width 36 height 12
click at [50, 56] on icon "icon: arrow-left" at bounding box center [48, 54] width 7 height 7
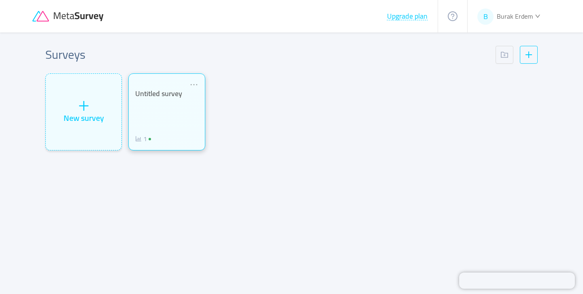
click at [147, 111] on div "Untitled survey 1" at bounding box center [166, 116] width 63 height 54
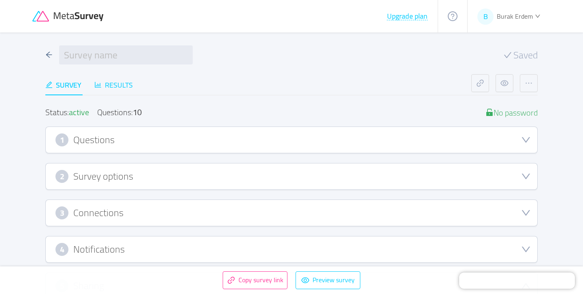
click at [128, 87] on div "Results" at bounding box center [113, 84] width 38 height 11
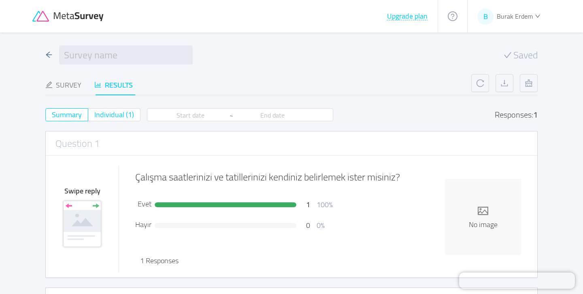
click at [109, 110] on span "Individual (1)" at bounding box center [114, 114] width 40 height 13
click at [94, 117] on input "Individual (1)" at bounding box center [94, 117] width 0 height 0
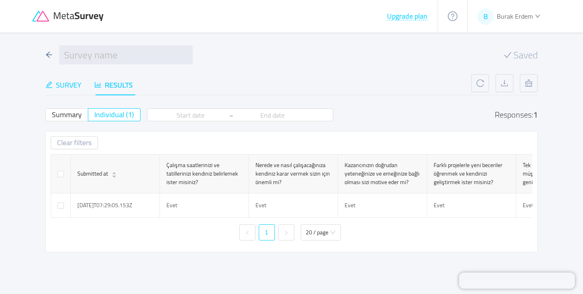
click at [75, 83] on div "Survey" at bounding box center [63, 84] width 36 height 11
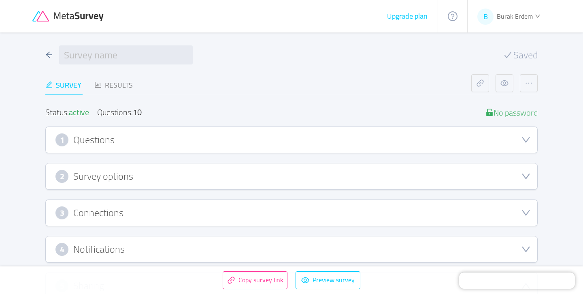
click at [128, 172] on h3 "Survey options" at bounding box center [103, 176] width 60 height 9
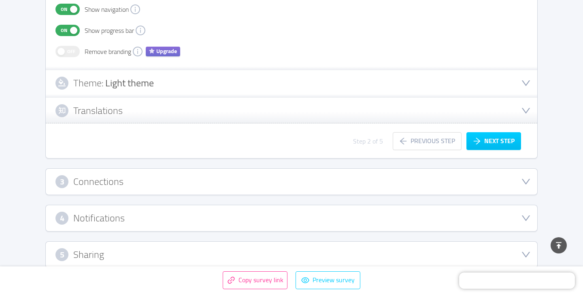
scroll to position [302, 0]
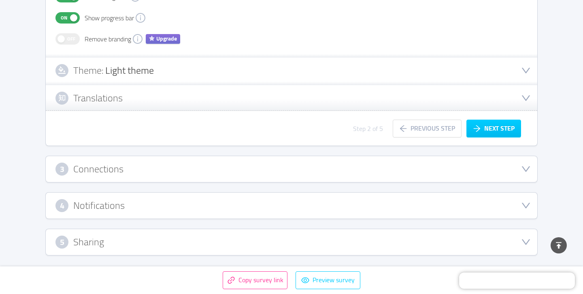
click at [128, 170] on div "3 Connections" at bounding box center [291, 168] width 472 height 13
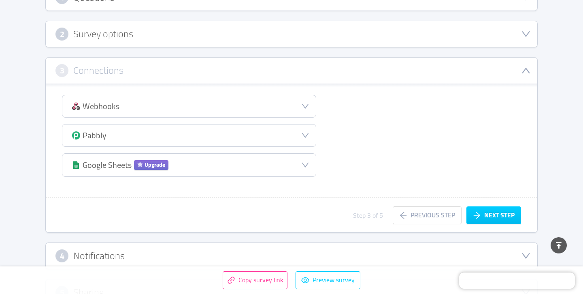
scroll to position [192, 0]
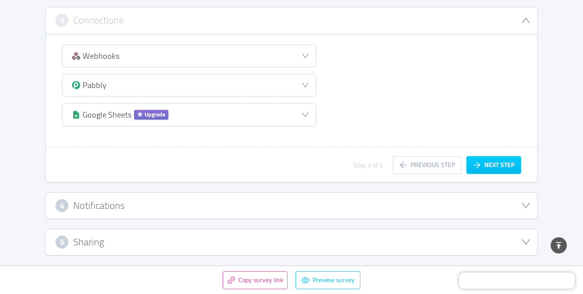
click at [132, 207] on div "4 Notifications" at bounding box center [291, 205] width 472 height 13
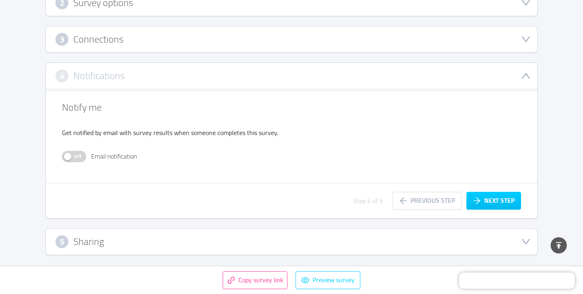
scroll to position [173, 0]
click at [78, 153] on span "Off" at bounding box center [77, 156] width 11 height 11
click at [78, 153] on button "On" at bounding box center [74, 156] width 24 height 11
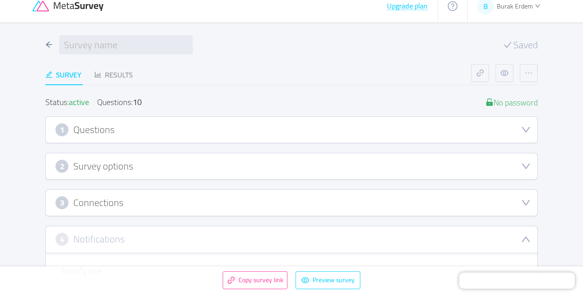
scroll to position [0, 0]
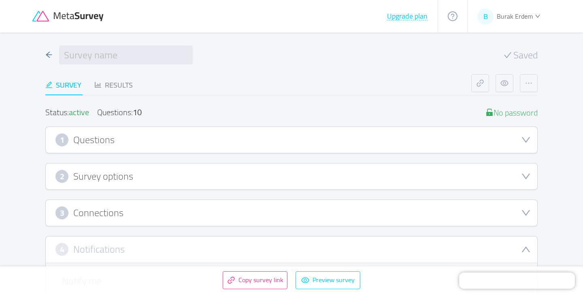
click at [123, 148] on div "1 Questions" at bounding box center [292, 140] width 492 height 26
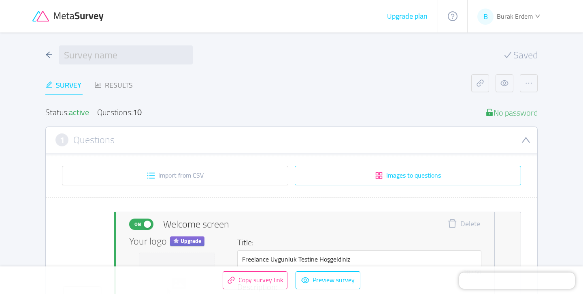
click at [311, 176] on button "Images to questions" at bounding box center [408, 175] width 226 height 19
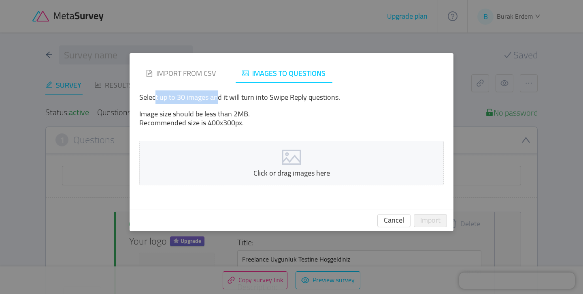
drag, startPoint x: 154, startPoint y: 99, endPoint x: 219, endPoint y: 97, distance: 64.4
click at [219, 97] on p "Select up to 30 images and it will turn into Swipe Reply questions." at bounding box center [291, 97] width 304 height 9
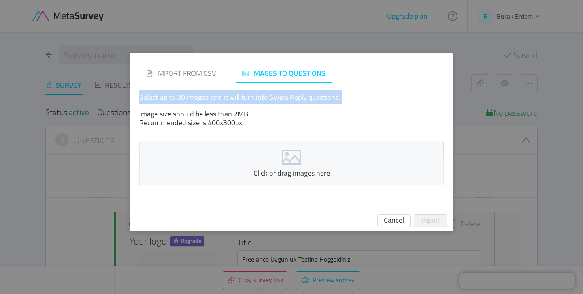
click at [219, 97] on p "Select up to 30 images and it will turn into Swipe Reply questions." at bounding box center [291, 97] width 304 height 9
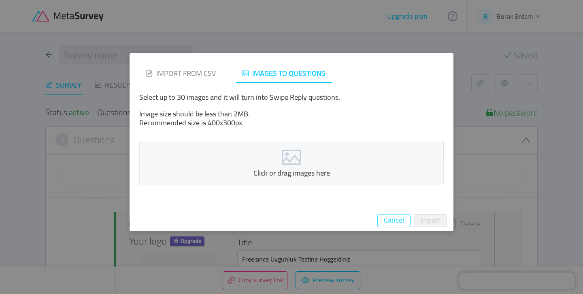
click at [394, 220] on button "Cancel" at bounding box center [393, 220] width 33 height 13
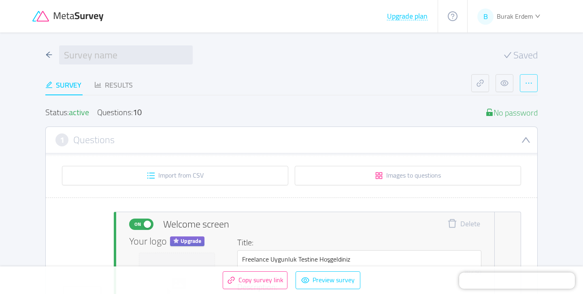
click at [531, 77] on button "button" at bounding box center [529, 83] width 18 height 18
click at [502, 21] on span "Burak Erdem" at bounding box center [515, 16] width 36 height 12
click at [492, 75] on span "Settings" at bounding box center [499, 72] width 32 height 12
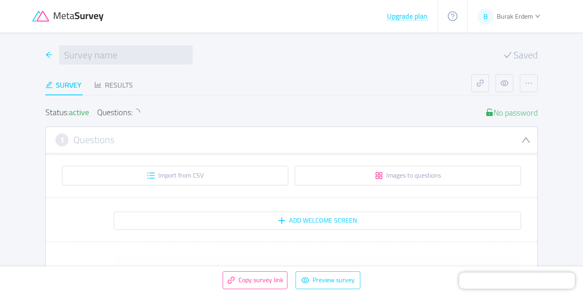
click at [50, 57] on icon "icon: arrow-left" at bounding box center [48, 54] width 7 height 7
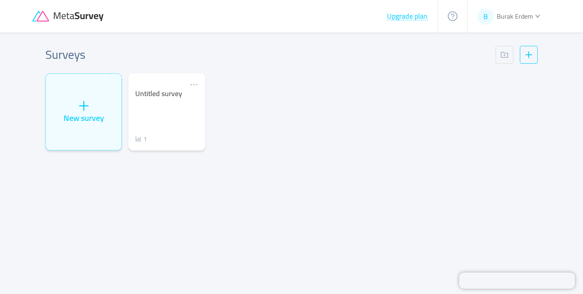
click at [67, 11] on icon at bounding box center [68, 16] width 73 height 11
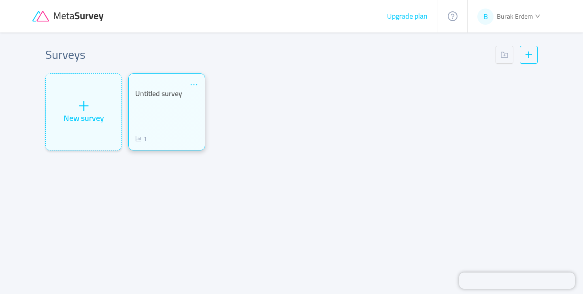
click at [192, 82] on icon "icon: ellipsis" at bounding box center [193, 84] width 9 height 9
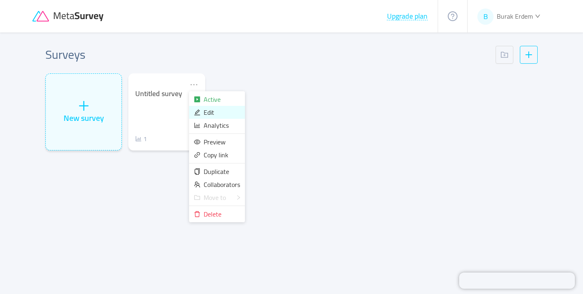
click at [204, 110] on span "Edit" at bounding box center [209, 112] width 11 height 12
